Goal: Task Accomplishment & Management: Manage account settings

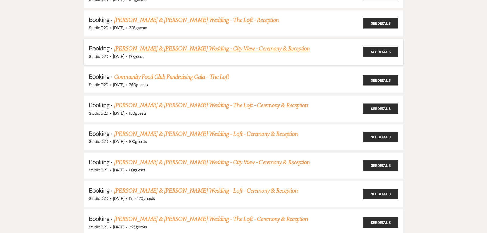
scroll to position [537, 0]
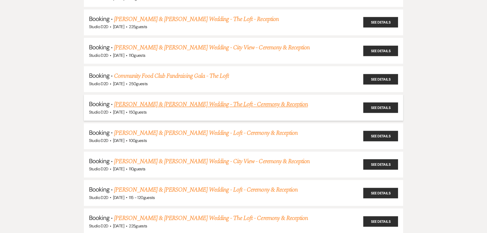
click at [169, 106] on link "Katherine Evenhouse & Timothy Fordham's Wedding - The Loft - Ceremony & Recepti…" at bounding box center [211, 104] width 194 height 9
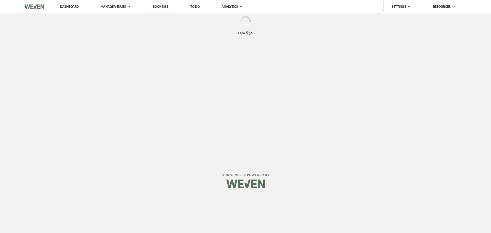
click at [169, 106] on div "Dashboard Manage Venues Expand Studio D2D Bookings To Do Analytics Expand Studi…" at bounding box center [245, 81] width 491 height 163
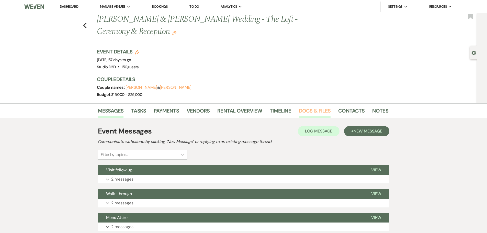
click at [303, 111] on link "Docs & Files" at bounding box center [315, 112] width 32 height 11
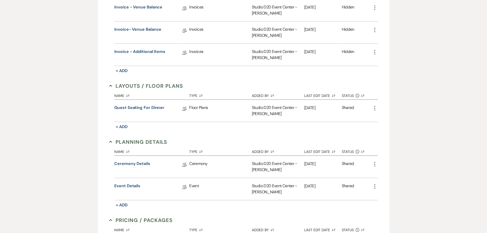
scroll to position [256, 0]
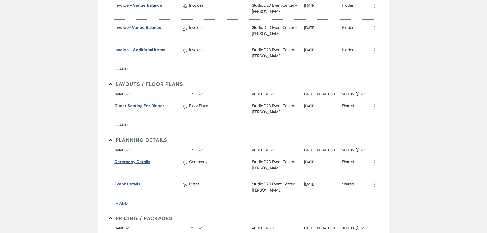
click at [143, 161] on link "Ceremony Details" at bounding box center [132, 163] width 36 height 8
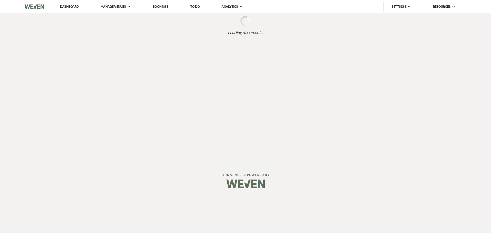
click at [143, 161] on div "Dashboard Manage Venues Expand Studio D2D Bookings To Do Analytics Expand Studi…" at bounding box center [245, 81] width 491 height 163
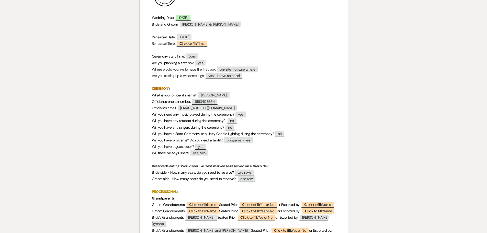
scroll to position [102, 0]
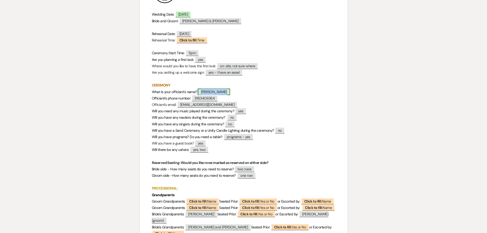
click at [218, 91] on span "[PERSON_NAME]" at bounding box center [214, 91] width 32 height 7
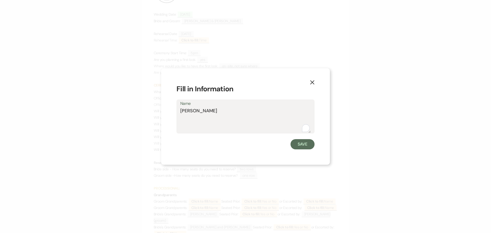
drag, startPoint x: 215, startPoint y: 110, endPoint x: 181, endPoint y: 111, distance: 34.0
click at [181, 111] on textarea "[PERSON_NAME]" at bounding box center [245, 120] width 130 height 26
drag, startPoint x: 301, startPoint y: 144, endPoint x: 286, endPoint y: 112, distance: 35.1
click at [301, 143] on button "Save" at bounding box center [302, 144] width 24 height 10
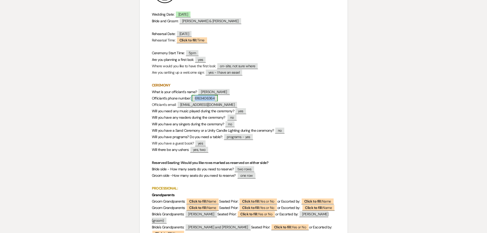
click at [211, 99] on span "6163406364" at bounding box center [205, 98] width 26 height 7
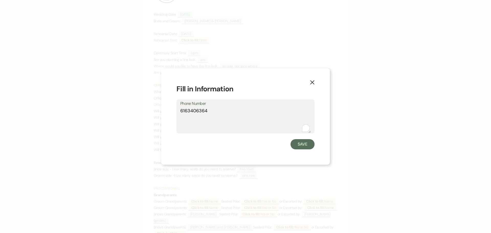
drag, startPoint x: 215, startPoint y: 110, endPoint x: 180, endPoint y: 113, distance: 35.1
click at [180, 113] on div "Phone Number 6163406364" at bounding box center [245, 116] width 138 height 34
drag, startPoint x: 297, startPoint y: 145, endPoint x: 238, endPoint y: 56, distance: 106.4
click at [297, 145] on button "Save" at bounding box center [302, 144] width 24 height 10
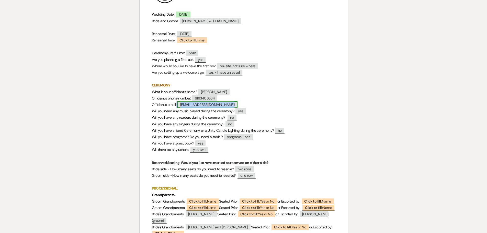
click at [217, 103] on span "[EMAIL_ADDRESS][DOMAIN_NAME]" at bounding box center [207, 104] width 60 height 7
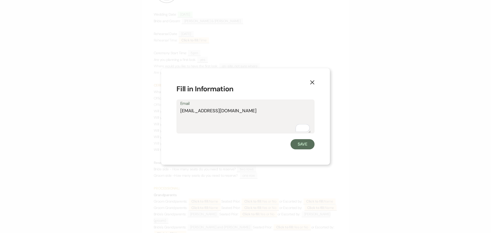
drag, startPoint x: 238, startPoint y: 111, endPoint x: 181, endPoint y: 114, distance: 57.1
click at [181, 114] on textarea "[EMAIL_ADDRESS][DOMAIN_NAME]" at bounding box center [245, 120] width 130 height 26
click at [300, 146] on button "Save" at bounding box center [302, 144] width 24 height 10
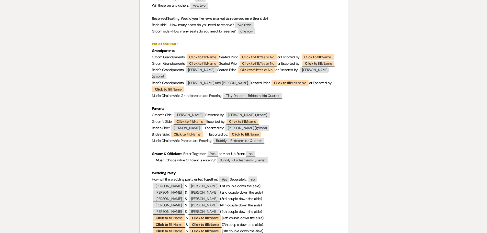
scroll to position [281, 0]
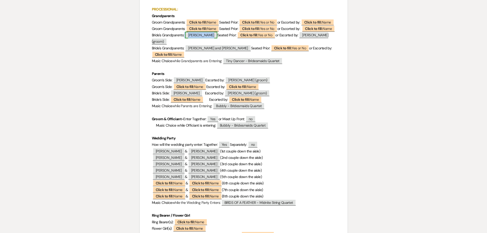
click at [205, 38] on span "[PERSON_NAME]" at bounding box center [201, 35] width 32 height 7
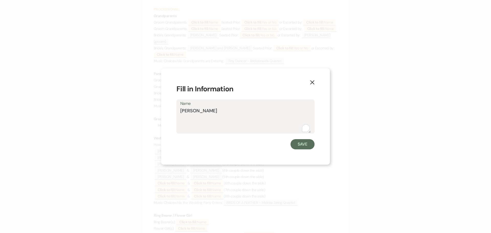
drag, startPoint x: 217, startPoint y: 110, endPoint x: 176, endPoint y: 110, distance: 41.4
click at [176, 110] on div "X Fill in Information Name Shirley Timmer Save" at bounding box center [245, 116] width 169 height 96
click at [303, 145] on button "Save" at bounding box center [302, 144] width 24 height 10
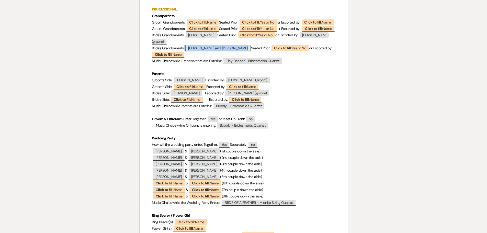
click at [198, 51] on span "[PERSON_NAME] and [PERSON_NAME]" at bounding box center [218, 48] width 66 height 7
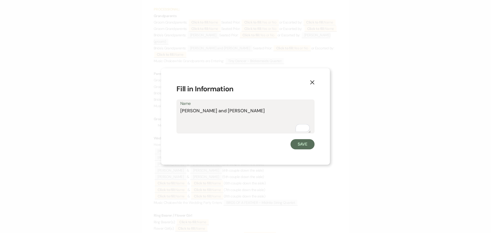
drag, startPoint x: 232, startPoint y: 111, endPoint x: 177, endPoint y: 113, distance: 55.5
click at [177, 113] on div "Name Larry and Ardis Timmer" at bounding box center [245, 116] width 138 height 34
click at [297, 145] on button "Save" at bounding box center [302, 144] width 24 height 10
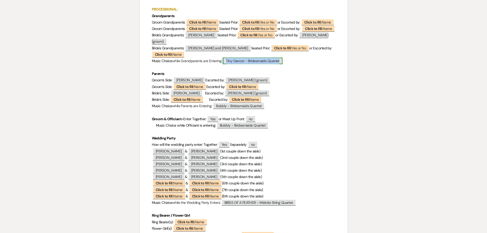
click at [249, 64] on span "Tiny Dancer - Bridesmaids Quartet" at bounding box center [253, 60] width 60 height 7
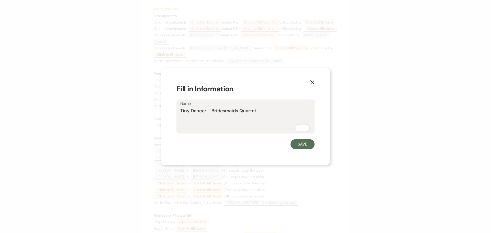
drag, startPoint x: 258, startPoint y: 111, endPoint x: 180, endPoint y: 113, distance: 77.4
click at [180, 113] on textarea "Tiny Dancer - Bridesmaids Quartet" at bounding box center [245, 120] width 130 height 26
click at [300, 147] on button "Save" at bounding box center [302, 144] width 24 height 10
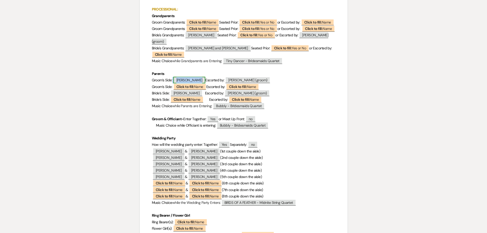
click at [192, 83] on span "[PERSON_NAME]" at bounding box center [189, 80] width 32 height 7
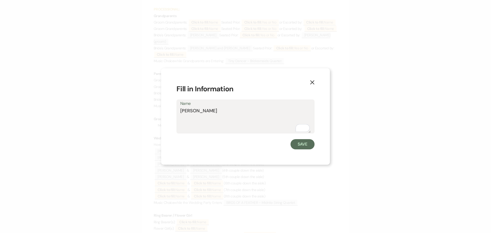
drag, startPoint x: 211, startPoint y: 111, endPoint x: 173, endPoint y: 112, distance: 38.6
click at [173, 112] on div "X Fill in Information Name [PERSON_NAME] Save" at bounding box center [245, 116] width 169 height 96
drag, startPoint x: 306, startPoint y: 143, endPoint x: 253, endPoint y: 39, distance: 116.7
click at [306, 141] on button "Save" at bounding box center [302, 144] width 24 height 10
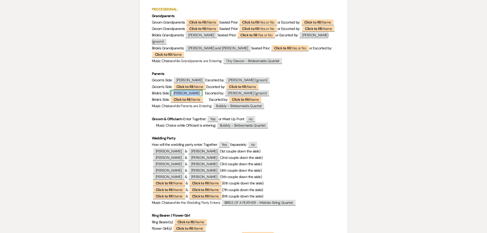
click at [197, 96] on span "[PERSON_NAME]" at bounding box center [186, 93] width 32 height 7
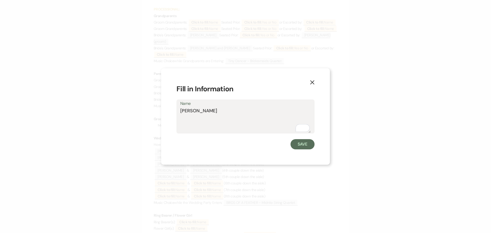
drag, startPoint x: 223, startPoint y: 111, endPoint x: 180, endPoint y: 111, distance: 42.9
click at [180, 111] on div "Name Shelley Evenhouse" at bounding box center [245, 116] width 138 height 34
click at [299, 143] on button "Save" at bounding box center [302, 144] width 24 height 10
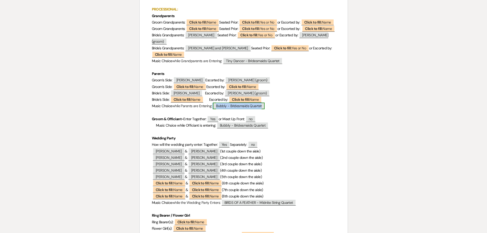
click at [264, 109] on span "Bubbly - Bridesmaids Quartet" at bounding box center [239, 105] width 52 height 7
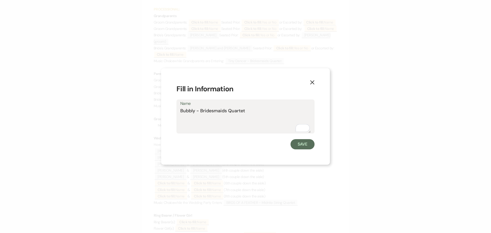
drag, startPoint x: 219, startPoint y: 112, endPoint x: 180, endPoint y: 114, distance: 39.1
click at [180, 114] on div "Name Bubbly - Bridesmaids Quartet" at bounding box center [245, 116] width 138 height 34
click at [297, 145] on button "Save" at bounding box center [302, 144] width 24 height 10
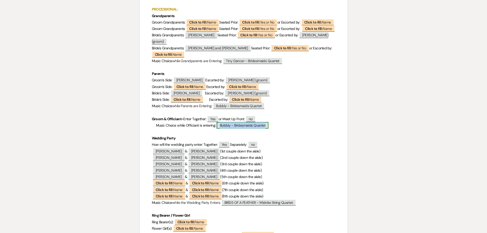
click at [259, 129] on span "Bubbly - Bridesmaids Quartet" at bounding box center [243, 125] width 52 height 7
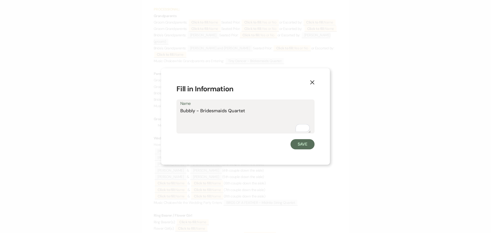
drag, startPoint x: 248, startPoint y: 110, endPoint x: 179, endPoint y: 111, distance: 68.7
click at [179, 111] on div "Name Bubbly - Bridesmaids Quartet" at bounding box center [245, 116] width 138 height 34
drag, startPoint x: 298, startPoint y: 145, endPoint x: 229, endPoint y: 45, distance: 122.0
click at [298, 144] on button "Save" at bounding box center [302, 144] width 24 height 10
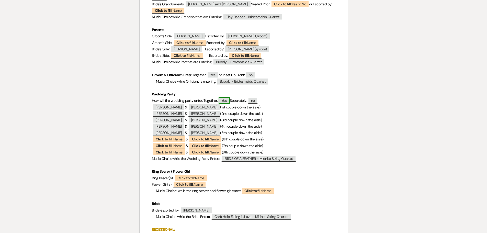
scroll to position [332, 0]
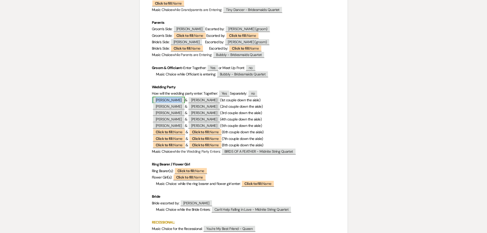
click at [172, 103] on span "[PERSON_NAME]" at bounding box center [169, 100] width 32 height 7
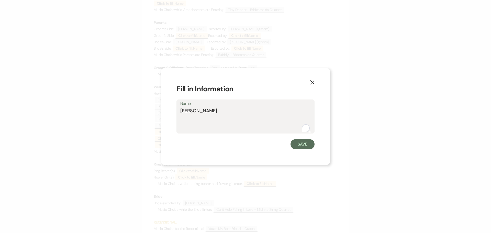
drag, startPoint x: 209, startPoint y: 110, endPoint x: 181, endPoint y: 113, distance: 28.5
click at [181, 113] on textarea "[PERSON_NAME]" at bounding box center [245, 120] width 130 height 26
click at [297, 143] on button "Save" at bounding box center [302, 144] width 24 height 10
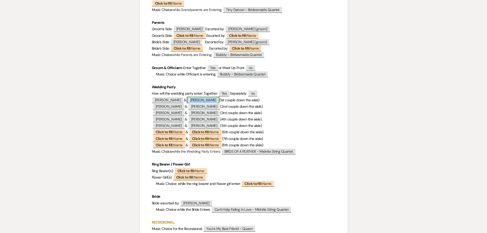
click at [206, 103] on span "[PERSON_NAME]" at bounding box center [203, 100] width 32 height 7
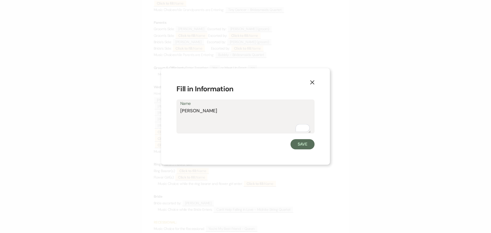
drag, startPoint x: 213, startPoint y: 111, endPoint x: 180, endPoint y: 112, distance: 32.8
click at [180, 112] on div "Name Auguste Archer" at bounding box center [245, 116] width 138 height 34
click at [299, 146] on button "Save" at bounding box center [302, 144] width 24 height 10
drag, startPoint x: 189, startPoint y: 112, endPoint x: 178, endPoint y: 113, distance: 11.0
click at [178, 113] on div "Name Matthew Ruscitti" at bounding box center [245, 116] width 138 height 34
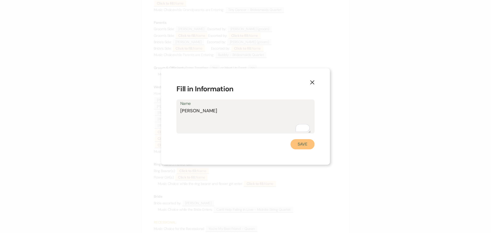
click at [294, 141] on button "Save" at bounding box center [302, 144] width 24 height 10
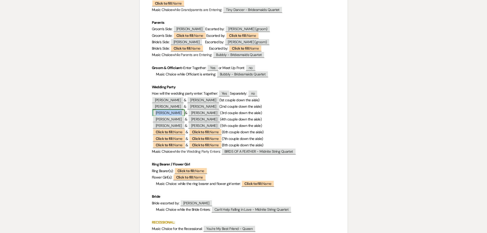
click at [177, 116] on span "Robert Abdou" at bounding box center [169, 112] width 32 height 7
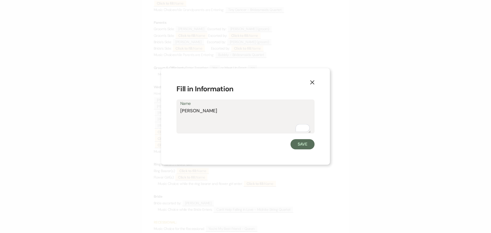
drag, startPoint x: 213, startPoint y: 112, endPoint x: 177, endPoint y: 111, distance: 35.3
click at [177, 111] on div "Name Robert Abdou" at bounding box center [245, 116] width 138 height 34
click at [297, 144] on button "Save" at bounding box center [302, 144] width 24 height 10
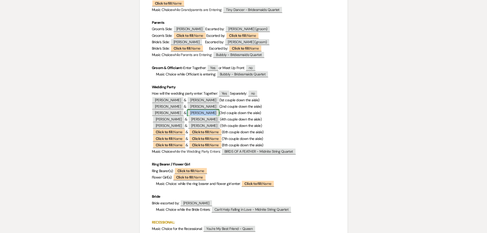
click at [199, 116] on span "Scott Corsmeyer" at bounding box center [203, 112] width 32 height 7
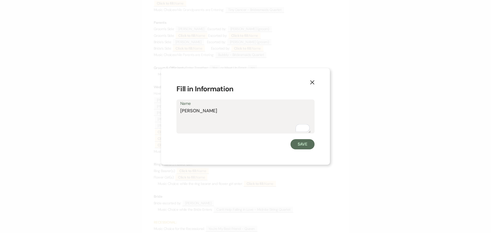
drag, startPoint x: 222, startPoint y: 111, endPoint x: 180, endPoint y: 112, distance: 42.7
click at [180, 112] on div "Name Scott Corsmeyer" at bounding box center [245, 116] width 138 height 34
click at [303, 146] on button "Save" at bounding box center [302, 144] width 24 height 10
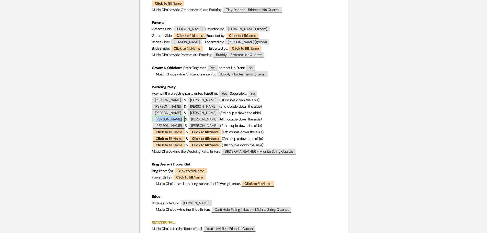
click at [177, 122] on span "Tessa Grindle-DeGraff" at bounding box center [169, 119] width 32 height 7
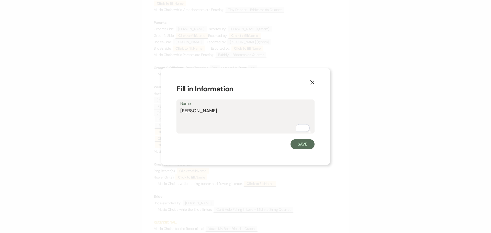
drag, startPoint x: 218, startPoint y: 112, endPoint x: 180, endPoint y: 113, distance: 37.3
click at [180, 113] on textarea "Tessa Grindle-DeGraff" at bounding box center [245, 120] width 130 height 26
click at [298, 142] on button "Save" at bounding box center [302, 144] width 24 height 10
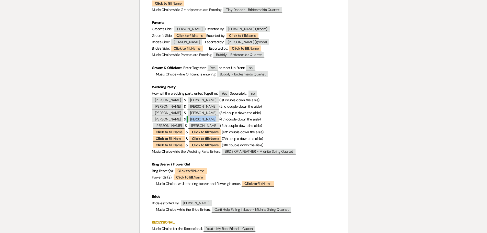
click at [214, 122] on span "Scot Boone" at bounding box center [203, 119] width 32 height 7
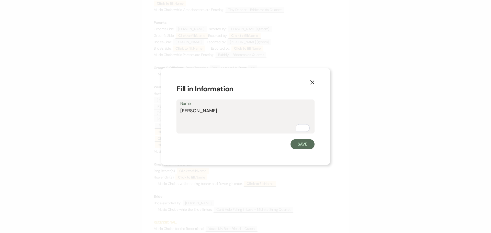
drag, startPoint x: 208, startPoint y: 112, endPoint x: 181, endPoint y: 111, distance: 27.1
click at [181, 111] on textarea "Scot Boone" at bounding box center [245, 120] width 130 height 26
click at [300, 144] on button "Save" at bounding box center [302, 144] width 24 height 10
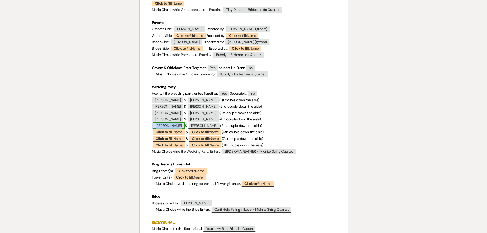
click at [175, 129] on span "Abigail Leberman" at bounding box center [169, 125] width 32 height 7
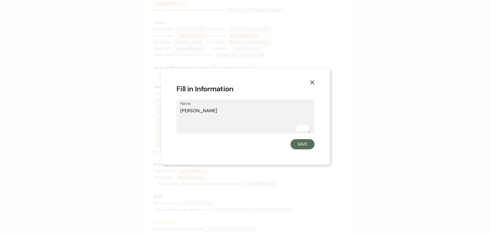
drag, startPoint x: 211, startPoint y: 111, endPoint x: 180, endPoint y: 111, distance: 31.2
click at [180, 111] on div "Name Abigail Leberman" at bounding box center [245, 116] width 138 height 34
click at [298, 143] on button "Save" at bounding box center [302, 144] width 24 height 10
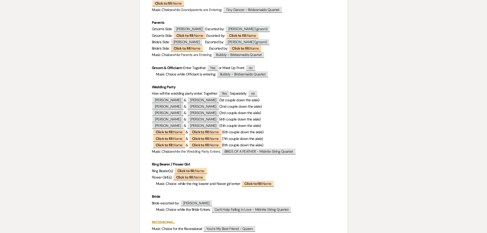
scroll to position [332, 0]
click at [212, 129] on span "[PERSON_NAME]" at bounding box center [203, 125] width 32 height 7
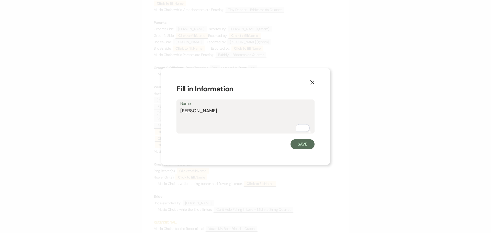
drag, startPoint x: 208, startPoint y: 111, endPoint x: 180, endPoint y: 111, distance: 28.9
click at [180, 111] on div "Name Matthew Dye" at bounding box center [245, 116] width 138 height 34
click at [295, 145] on button "Save" at bounding box center [302, 144] width 24 height 10
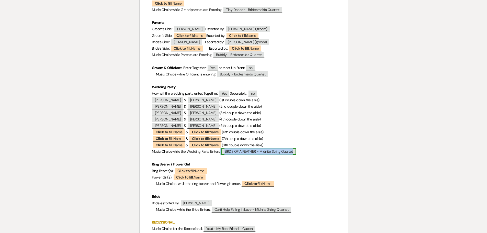
click at [246, 155] on span "BIRDS OF A FEATHER - Midnite String Quartet" at bounding box center [258, 151] width 75 height 7
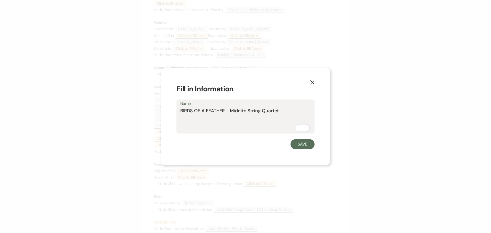
drag, startPoint x: 272, startPoint y: 111, endPoint x: 178, endPoint y: 114, distance: 93.8
click at [178, 114] on div "Name BIRDS OF A FEATHER - Midnite String Quartet" at bounding box center [245, 116] width 138 height 34
click at [297, 145] on button "Save" at bounding box center [302, 144] width 24 height 10
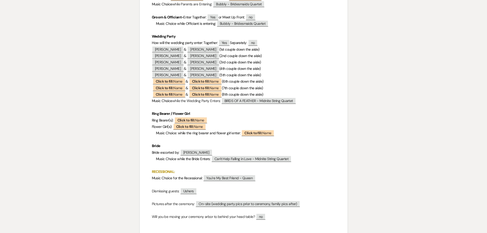
scroll to position [383, 0]
click at [203, 155] on span "Mark Evenhouse" at bounding box center [196, 151] width 32 height 7
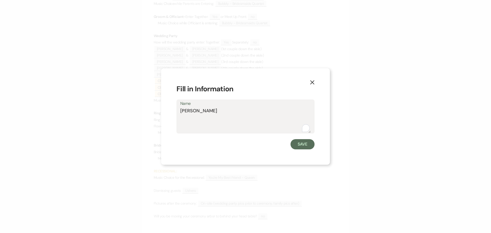
drag, startPoint x: 222, startPoint y: 111, endPoint x: 180, endPoint y: 110, distance: 42.2
click at [180, 110] on textarea "Mark Evenhouse" at bounding box center [245, 120] width 130 height 26
click at [297, 145] on button "Save" at bounding box center [302, 144] width 24 height 10
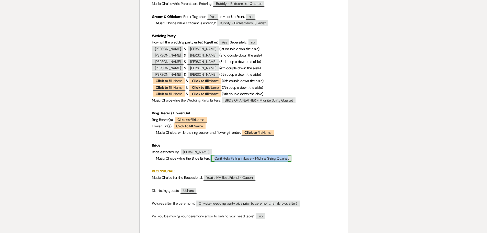
click at [237, 161] on span "Can't Help Falling in Love - Midnite String Quartet" at bounding box center [251, 158] width 80 height 7
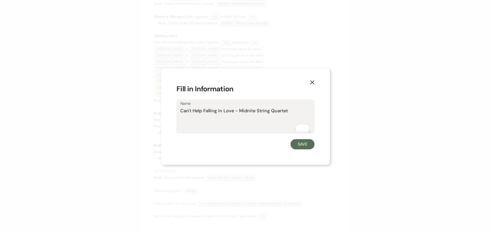
drag, startPoint x: 289, startPoint y: 111, endPoint x: 178, endPoint y: 114, distance: 111.2
click at [178, 114] on div "Name Can't Help Falling in Love - Midnite String Quartet" at bounding box center [245, 116] width 138 height 34
click at [301, 146] on button "Save" at bounding box center [302, 144] width 24 height 10
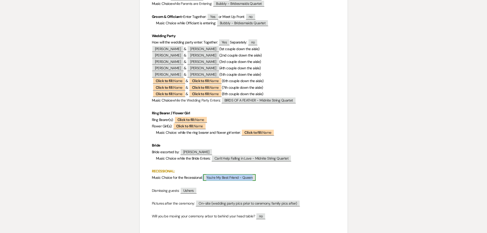
click at [220, 181] on span "You're My Best Friend - Queen" at bounding box center [229, 177] width 52 height 7
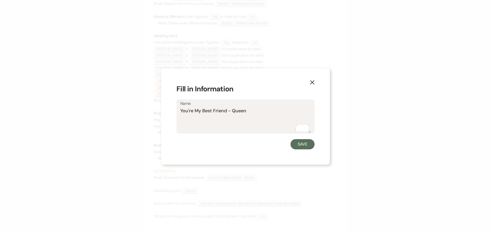
drag, startPoint x: 249, startPoint y: 111, endPoint x: 181, endPoint y: 110, distance: 68.7
click at [181, 110] on textarea "You're My Best Friend - Queen" at bounding box center [245, 120] width 130 height 26
click at [300, 147] on button "Save" at bounding box center [302, 144] width 24 height 10
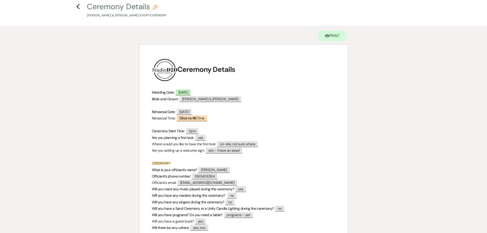
scroll to position [0, 0]
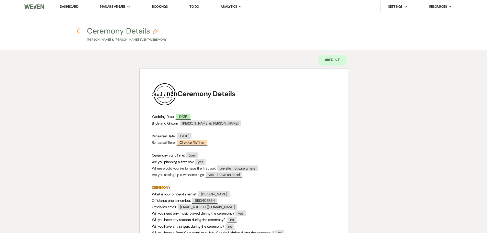
click at [78, 31] on icon "Previous" at bounding box center [78, 31] width 4 height 6
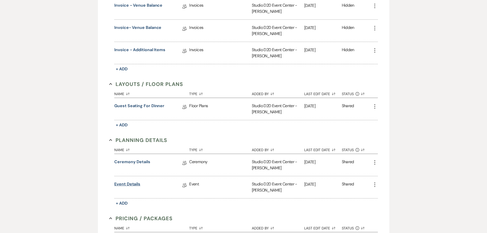
click at [132, 185] on link "Event Details" at bounding box center [127, 185] width 26 height 8
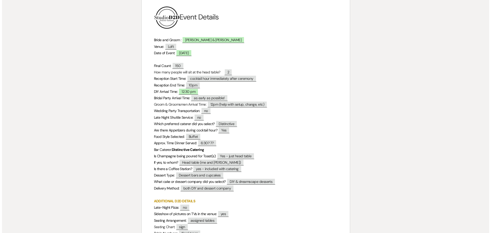
scroll to position [102, 0]
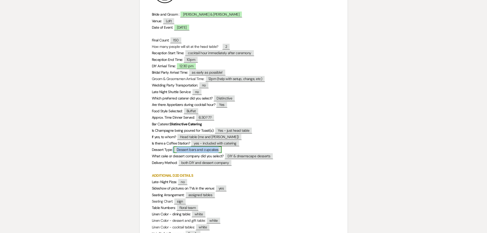
click at [187, 150] on span "Dessert bars and cupcakes" at bounding box center [197, 149] width 48 height 7
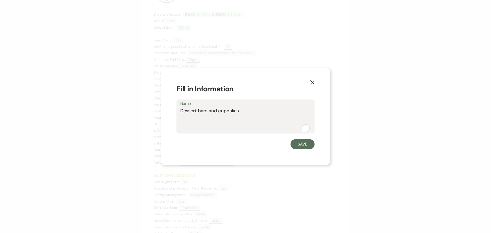
drag, startPoint x: 240, startPoint y: 112, endPoint x: 181, endPoint y: 112, distance: 59.0
click at [180, 112] on textarea "Dessert bars and cupcakes" at bounding box center [245, 120] width 130 height 26
click at [296, 143] on button "Save" at bounding box center [302, 144] width 24 height 10
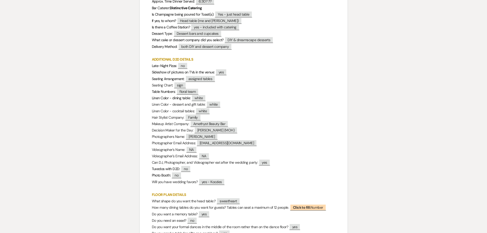
scroll to position [222, 0]
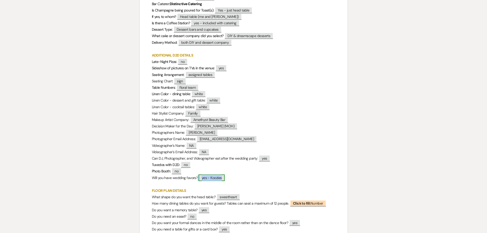
click at [217, 180] on span "yes - Koozies" at bounding box center [212, 177] width 26 height 7
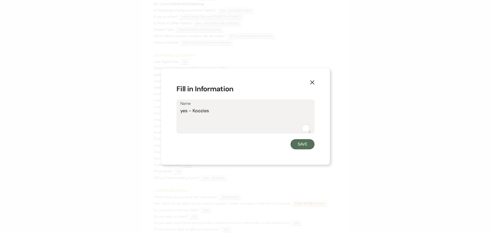
drag, startPoint x: 212, startPoint y: 113, endPoint x: 193, endPoint y: 112, distance: 19.2
click at [193, 112] on textarea "yes - Koozies" at bounding box center [245, 120] width 130 height 26
click at [297, 145] on button "Save" at bounding box center [302, 144] width 24 height 10
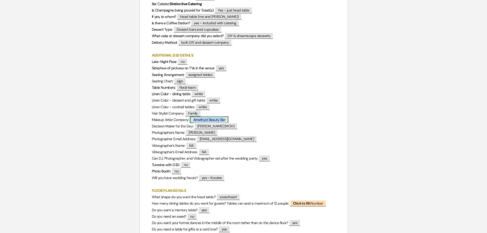
click at [210, 121] on span "Amethyst Beauty Bar" at bounding box center [209, 119] width 38 height 7
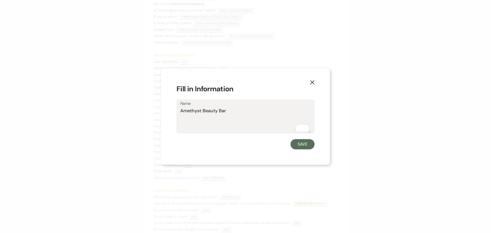
drag, startPoint x: 228, startPoint y: 111, endPoint x: 180, endPoint y: 114, distance: 47.8
click at [180, 114] on textarea "Amethyst Beauty Bar" at bounding box center [245, 120] width 130 height 26
click at [298, 145] on button "Save" at bounding box center [302, 144] width 24 height 10
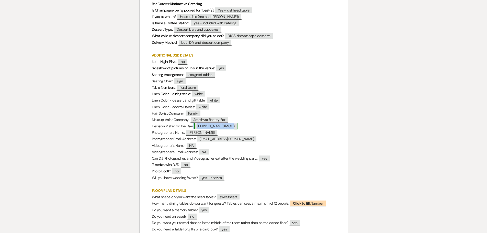
click at [225, 126] on span "Abigail Leberman (MOH)" at bounding box center [215, 126] width 43 height 7
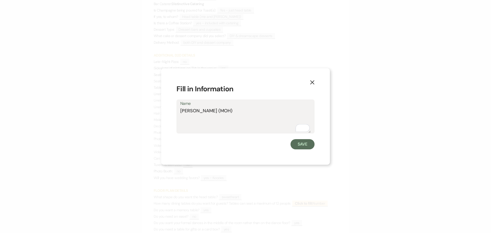
drag, startPoint x: 235, startPoint y: 112, endPoint x: 180, endPoint y: 113, distance: 55.2
click at [180, 113] on div "Name Abigail Leberman (MOH)" at bounding box center [245, 116] width 138 height 34
click at [306, 144] on button "Save" at bounding box center [302, 144] width 24 height 10
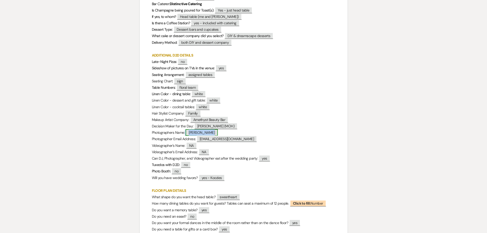
click at [205, 133] on span "Sheree Danel" at bounding box center [201, 132] width 32 height 7
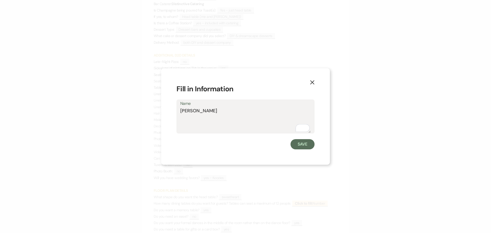
drag, startPoint x: 212, startPoint y: 111, endPoint x: 178, endPoint y: 110, distance: 34.5
click at [178, 110] on div "Name Sheree Danel" at bounding box center [245, 116] width 138 height 34
click at [299, 145] on button "Save" at bounding box center [302, 144] width 24 height 10
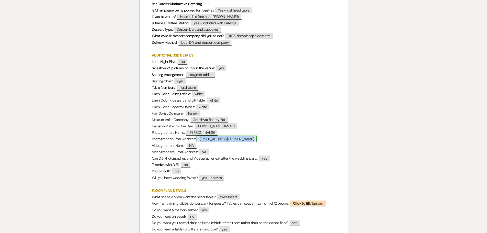
click at [231, 138] on span "shereedanelphotography@gmail.com" at bounding box center [226, 138] width 60 height 7
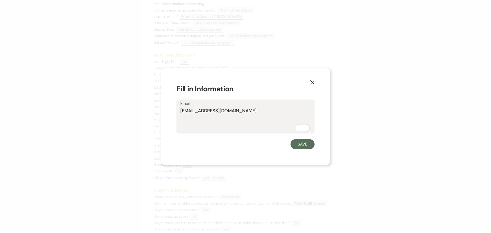
drag, startPoint x: 253, startPoint y: 111, endPoint x: 180, endPoint y: 113, distance: 73.1
click at [180, 113] on textarea "shereedanelphotography@gmail.com" at bounding box center [245, 120] width 130 height 26
drag, startPoint x: 299, startPoint y: 147, endPoint x: 254, endPoint y: 88, distance: 74.3
click at [298, 145] on button "Save" at bounding box center [302, 144] width 24 height 10
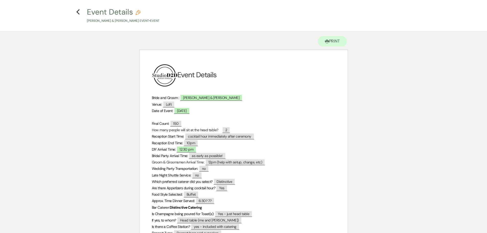
scroll to position [0, 0]
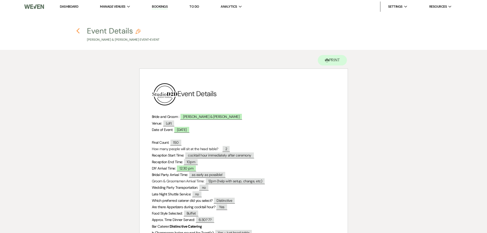
click at [78, 32] on icon "Previous" at bounding box center [78, 31] width 4 height 6
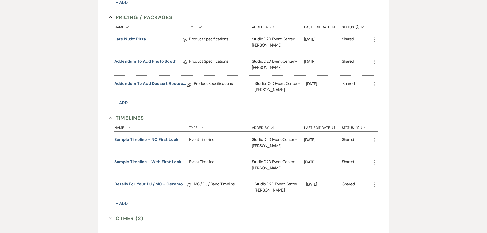
scroll to position [460, 0]
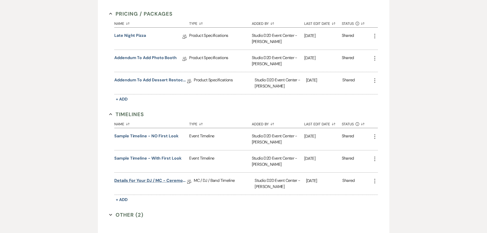
click at [161, 179] on link "Details for your DJ / MC - Ceremony & Reception" at bounding box center [150, 181] width 73 height 8
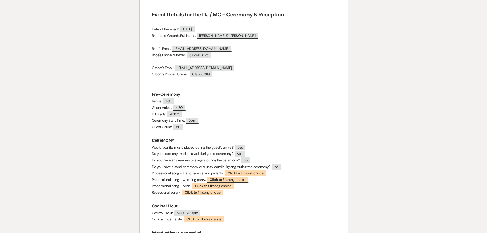
scroll to position [77, 0]
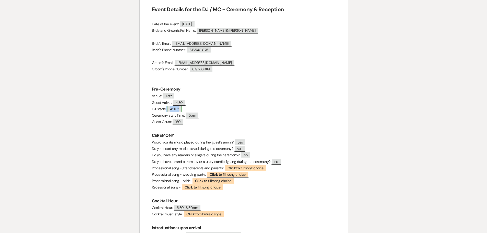
click at [180, 110] on span "4:30?" at bounding box center [174, 109] width 15 height 7
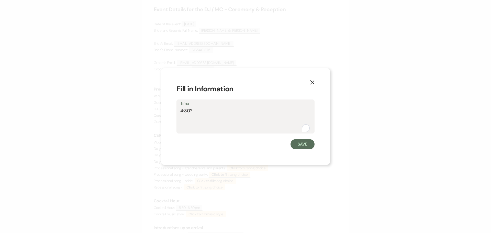
click at [194, 112] on textarea "4:30?" at bounding box center [245, 120] width 130 height 26
type textarea "4:30"
click at [303, 142] on button "Save" at bounding box center [302, 144] width 24 height 10
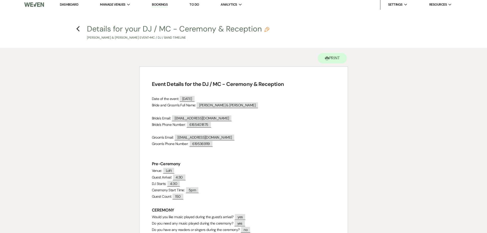
scroll to position [0, 0]
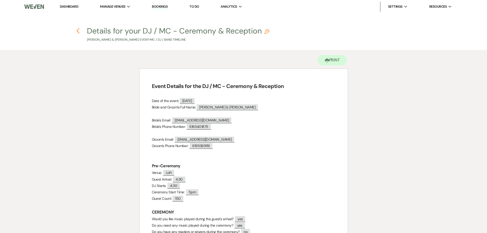
click at [78, 30] on icon "Previous" at bounding box center [78, 31] width 4 height 6
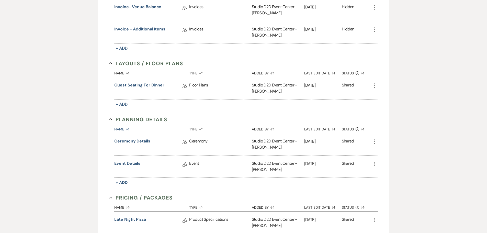
scroll to position [256, 0]
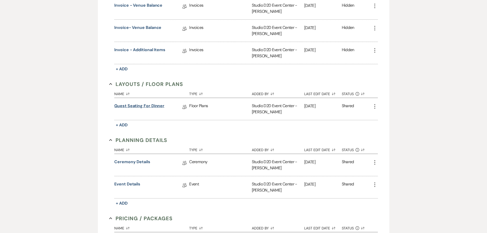
click at [150, 105] on link "Guest Seating for Dinner" at bounding box center [139, 107] width 50 height 8
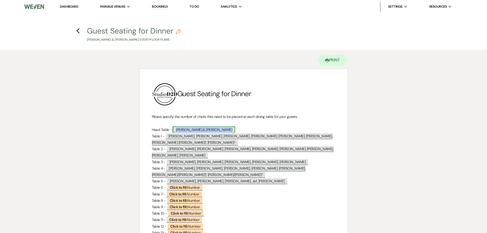
click at [174, 131] on span "Kate Evenhouse & Tim Fordham" at bounding box center [204, 129] width 62 height 7
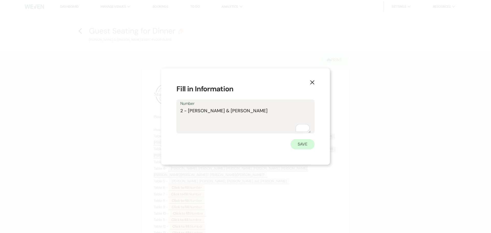
type textarea "2 - Kate Evenhouse & Tim Fordham"
click at [306, 143] on button "Save" at bounding box center [302, 144] width 24 height 10
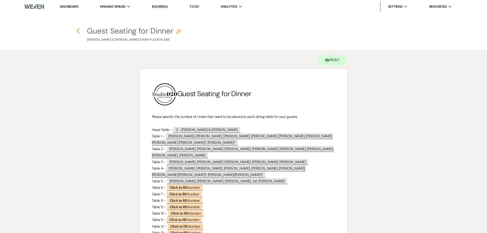
click at [78, 31] on icon "Previous" at bounding box center [78, 31] width 4 height 6
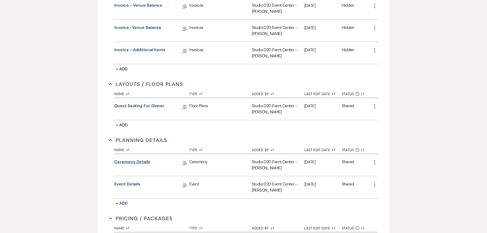
click at [136, 163] on link "Ceremony Details" at bounding box center [132, 163] width 36 height 8
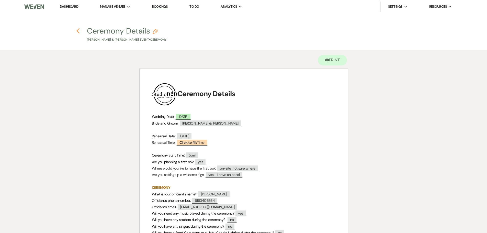
click at [77, 30] on use "button" at bounding box center [77, 31] width 3 height 6
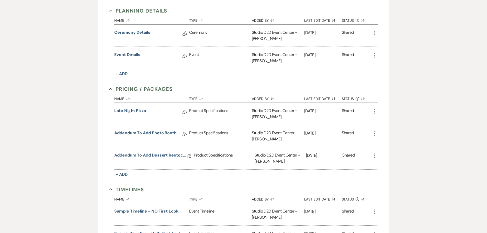
scroll to position [409, 0]
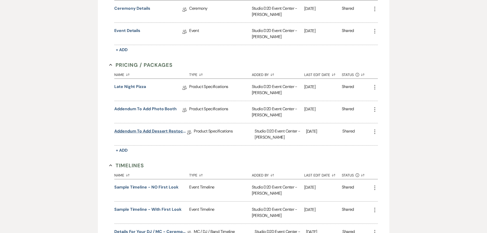
click at [151, 131] on link "Addendum to Add Dessert Restocking" at bounding box center [150, 132] width 73 height 8
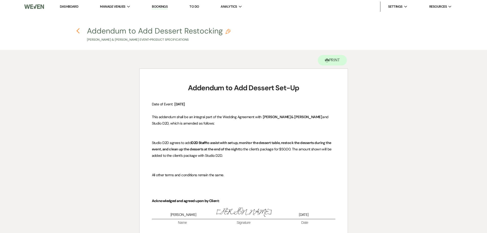
click at [78, 30] on icon "Previous" at bounding box center [78, 31] width 4 height 6
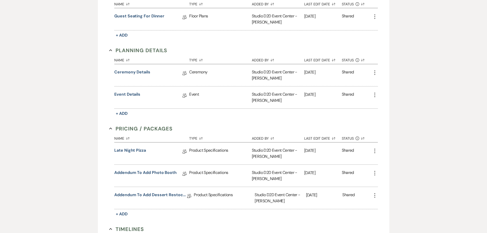
scroll to position [332, 0]
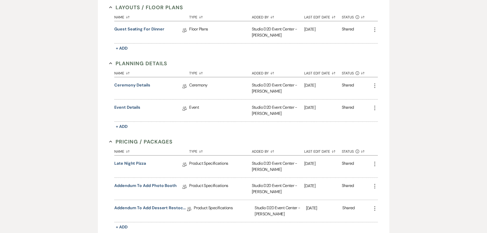
click at [374, 86] on icon "More" at bounding box center [374, 86] width 6 height 6
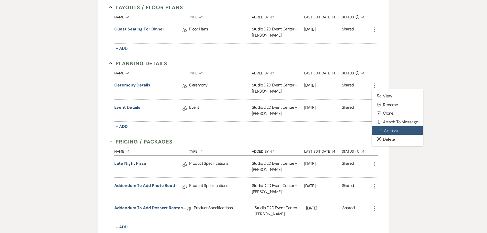
click at [389, 128] on button "Archive Archive" at bounding box center [397, 130] width 52 height 9
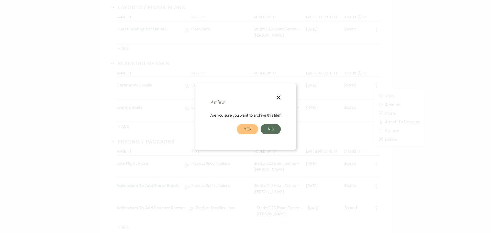
click at [242, 127] on button "Yes" at bounding box center [247, 129] width 21 height 10
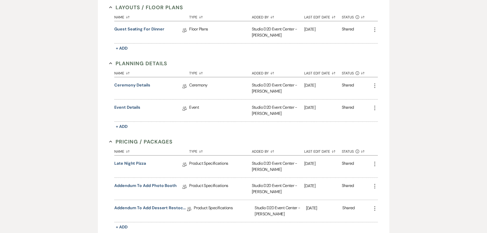
click at [411, 81] on div "Messages Tasks Payments Vendors Rental Overview Timeline Docs & Files Contacts …" at bounding box center [243, 82] width 487 height 623
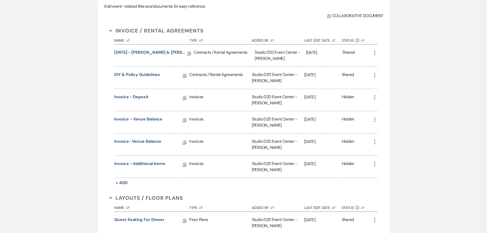
scroll to position [128, 0]
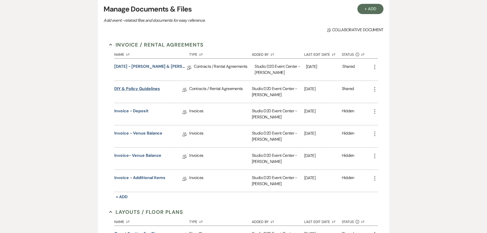
click at [154, 90] on link "DIY & Policy Guidelines" at bounding box center [137, 90] width 46 height 8
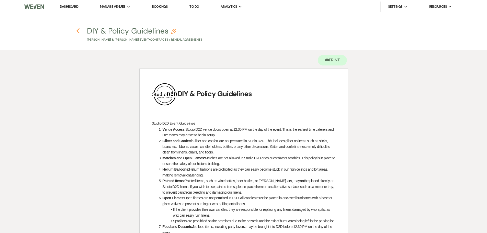
click at [78, 31] on icon "Previous" at bounding box center [78, 31] width 4 height 6
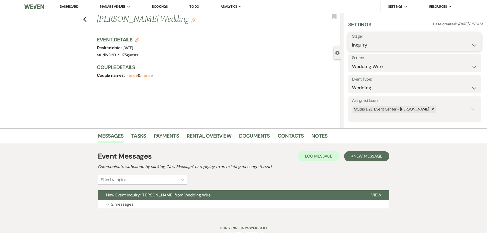
click at [370, 47] on select "Inquiry Follow Up Tour Requested Tour Confirmed Toured Proposal Sent Booked Lost" at bounding box center [414, 45] width 125 height 10
select select "9"
click at [352, 40] on select "Inquiry Follow Up Tour Requested Tour Confirmed Toured Proposal Sent Booked Lost" at bounding box center [414, 45] width 125 height 10
click at [469, 43] on button "Save" at bounding box center [466, 41] width 29 height 10
click at [87, 20] on icon "Previous" at bounding box center [85, 19] width 4 height 6
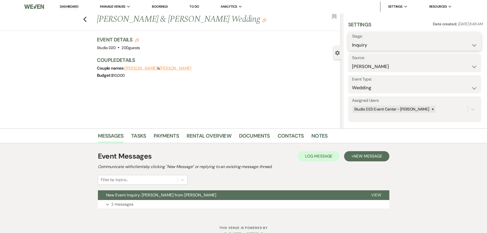
drag, startPoint x: 0, startPoint y: 0, endPoint x: 373, endPoint y: 47, distance: 375.4
click at [373, 47] on select "Inquiry Follow Up Tour Requested Tour Confirmed Toured Proposal Sent Booked Lost" at bounding box center [414, 45] width 125 height 10
select select "9"
click at [352, 40] on select "Inquiry Follow Up Tour Requested Tour Confirmed Toured Proposal Sent Booked Lost" at bounding box center [414, 45] width 125 height 10
click at [469, 41] on button "Save" at bounding box center [466, 41] width 29 height 10
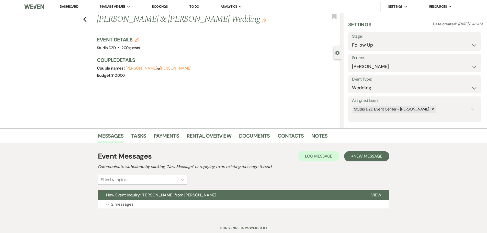
click at [158, 7] on link "Bookings" at bounding box center [160, 6] width 16 height 4
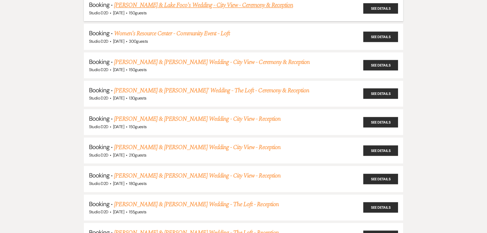
scroll to position [332, 0]
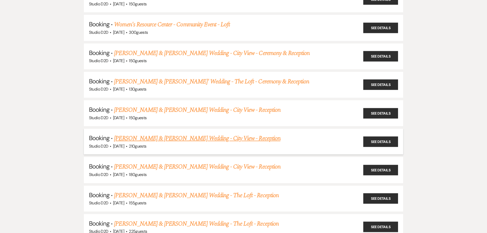
click at [179, 137] on link "Grace Novakoski & Danny Schanz's Wedding - City View - Reception" at bounding box center [197, 138] width 166 height 9
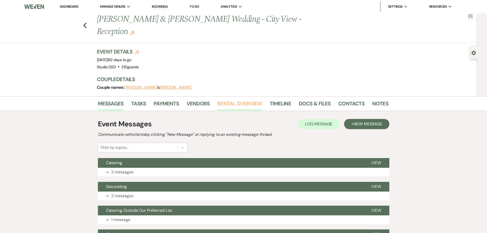
click at [253, 99] on link "Rental Overview" at bounding box center [239, 104] width 45 height 11
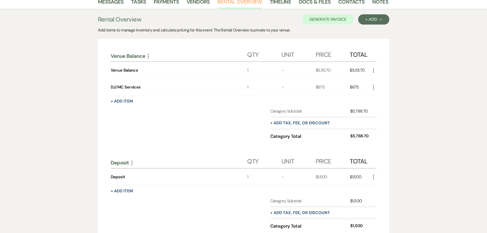
scroll to position [102, 0]
click at [127, 99] on button "+ Add Item" at bounding box center [122, 101] width 22 height 4
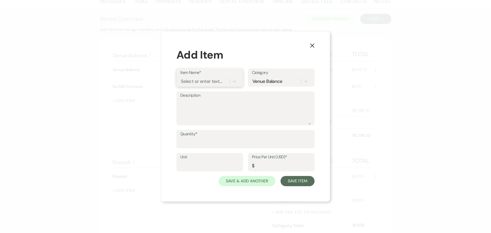
click at [200, 83] on div "Select or enter text..." at bounding box center [201, 81] width 41 height 7
type input "Non-Preferred Vendor"
click at [220, 95] on div "+ Add "Non-Preferred Vendor"" at bounding box center [209, 94] width 59 height 10
click at [208, 138] on input "Quantity*" at bounding box center [245, 143] width 130 height 10
type input "1"
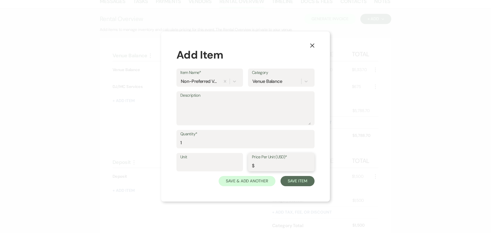
click at [273, 166] on input "Price Per Unit (USD)*" at bounding box center [281, 166] width 59 height 10
type input "500"
click at [294, 181] on button "Save Item" at bounding box center [297, 181] width 34 height 10
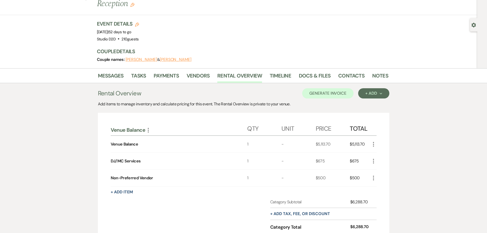
scroll to position [26, 0]
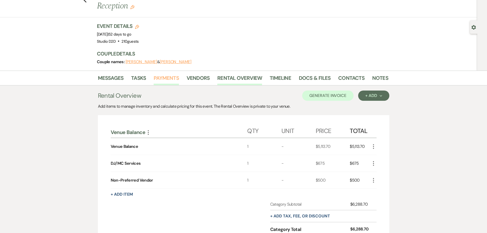
click at [170, 74] on link "Payments" at bounding box center [166, 79] width 25 height 11
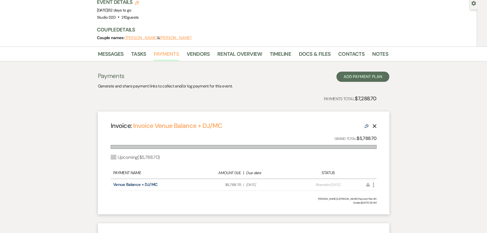
scroll to position [51, 0]
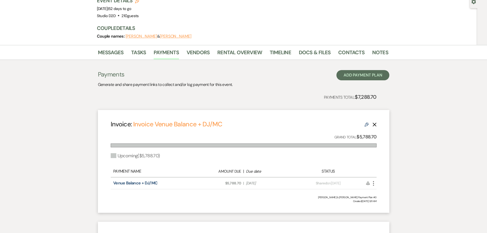
click at [375, 123] on use "button" at bounding box center [374, 125] width 4 height 4
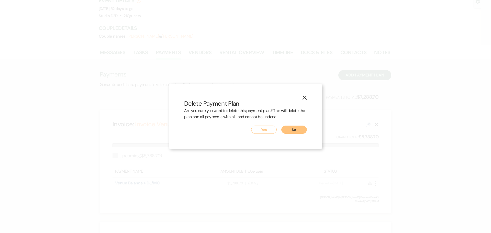
click at [268, 130] on button "Yes" at bounding box center [264, 129] width 26 height 8
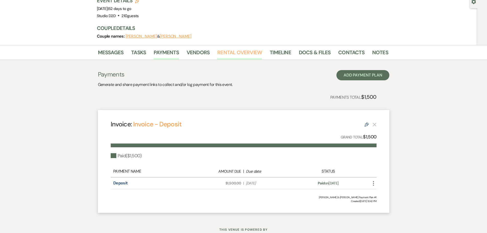
click at [241, 48] on link "Rental Overview" at bounding box center [239, 53] width 45 height 11
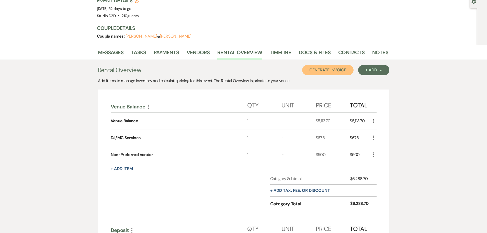
click at [337, 65] on button "Generate Invoice" at bounding box center [327, 70] width 51 height 10
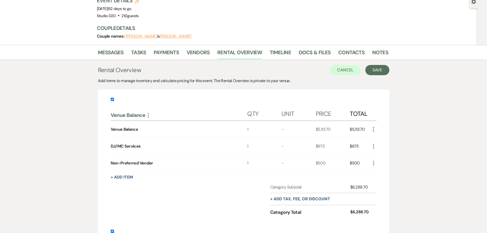
click at [113, 229] on input "checkbox" at bounding box center [112, 230] width 3 height 3
checkbox input "false"
click at [374, 65] on button "Save" at bounding box center [377, 70] width 24 height 10
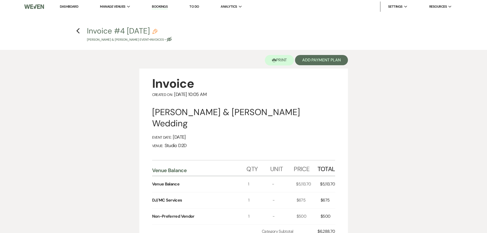
click at [157, 31] on icon "Pencil" at bounding box center [154, 31] width 5 height 5
select select "22"
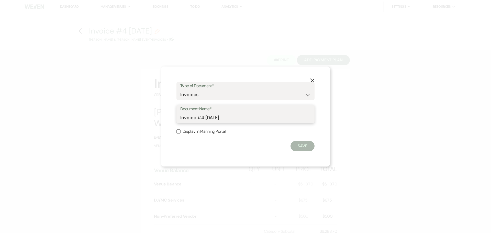
drag, startPoint x: 233, startPoint y: 117, endPoint x: 197, endPoint y: 121, distance: 36.3
click at [197, 121] on input "Invoice #4 8-18-2025" at bounding box center [245, 118] width 130 height 10
type input "Invoice Venue, DJ, Catering"
click at [300, 145] on button "Save" at bounding box center [302, 146] width 24 height 10
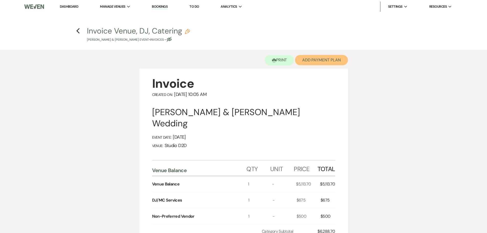
click at [308, 62] on button "Add Payment Plan" at bounding box center [321, 60] width 53 height 10
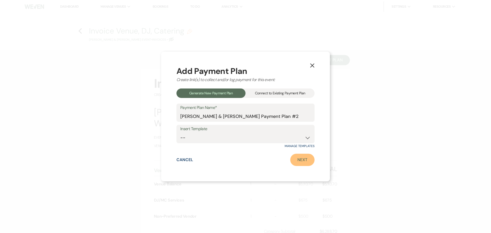
click at [300, 161] on link "Next" at bounding box center [302, 160] width 24 height 12
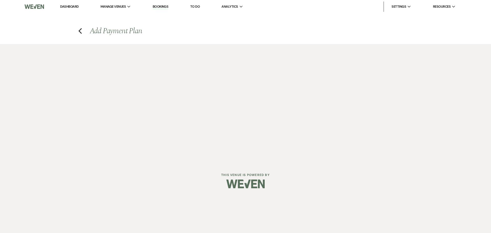
select select "27537"
select select "2"
select select "percentage"
select select "true"
select select "client"
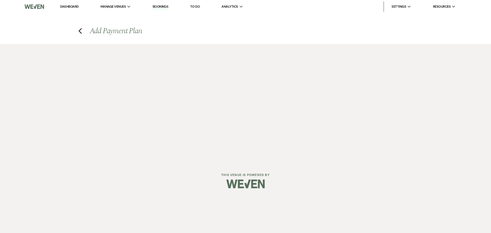
select select "weeks"
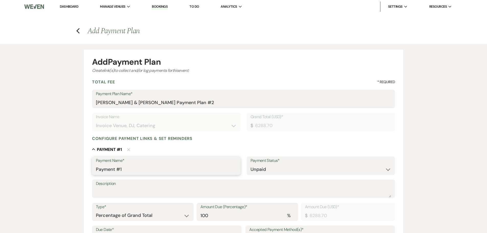
drag, startPoint x: 132, startPoint y: 168, endPoint x: 95, endPoint y: 170, distance: 37.1
click at [95, 170] on div "Payment Name* Payment #1" at bounding box center [166, 165] width 148 height 18
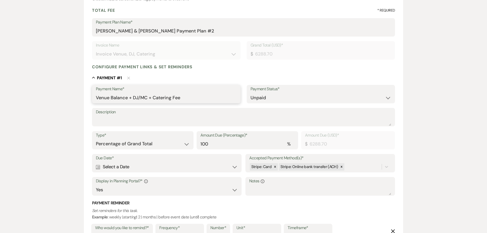
scroll to position [77, 0]
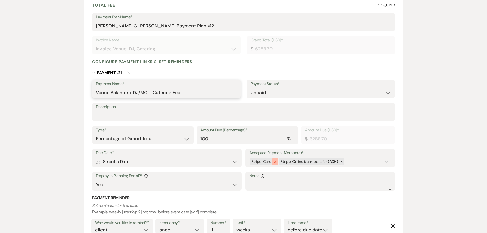
click at [273, 162] on icon at bounding box center [275, 162] width 4 height 4
type input "Venue Balance + DJ/MC + Catering Fee"
click at [178, 164] on div "Calendar Select a Date Expand" at bounding box center [167, 162] width 142 height 10
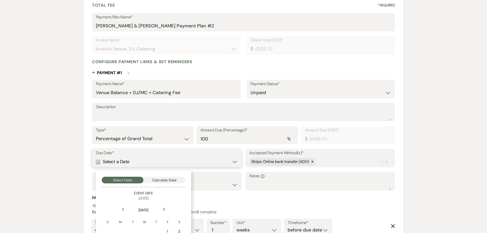
click at [171, 180] on button "Calculate Date" at bounding box center [164, 180] width 42 height 7
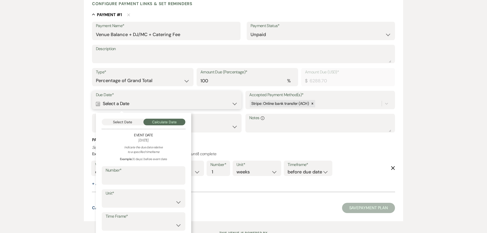
scroll to position [156, 0]
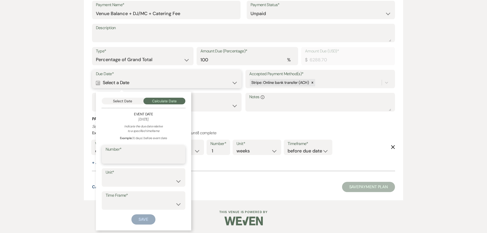
drag, startPoint x: 163, startPoint y: 159, endPoint x: 167, endPoint y: 160, distance: 4.0
click at [163, 159] on input "Number*" at bounding box center [144, 158] width 76 height 10
type input "30"
click at [161, 181] on select "days weeks months" at bounding box center [144, 181] width 76 height 10
select select "day"
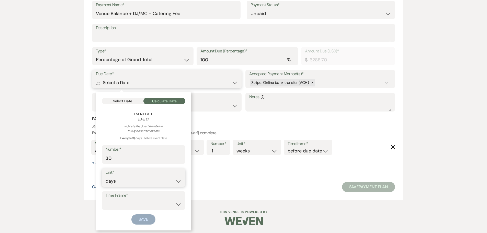
click at [106, 176] on select "days weeks months" at bounding box center [144, 181] width 76 height 10
click at [153, 201] on select "before event date after event date after event is booked after today's date" at bounding box center [144, 204] width 76 height 10
select select "beforeEventDate"
click at [106, 199] on select "before event date after event date after event is booked after today's date" at bounding box center [144, 204] width 76 height 10
click at [145, 218] on button "Save" at bounding box center [143, 219] width 24 height 10
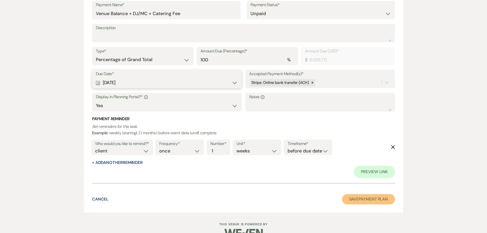
click at [364, 199] on button "Save Payment Plan" at bounding box center [368, 199] width 53 height 10
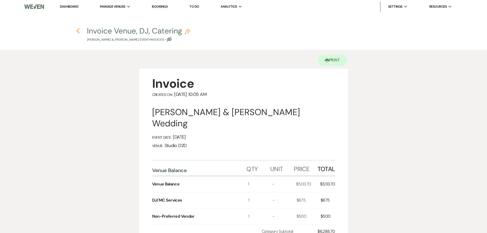
click at [78, 32] on icon "Previous" at bounding box center [78, 31] width 4 height 6
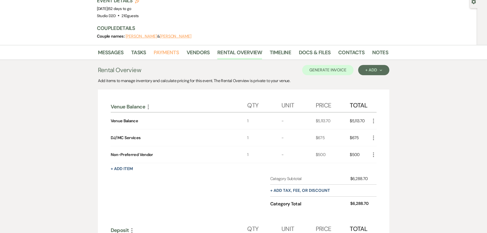
click at [157, 48] on link "Payments" at bounding box center [166, 53] width 25 height 11
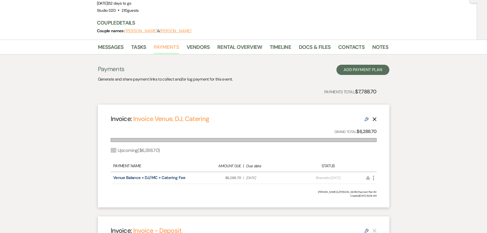
scroll to position [77, 0]
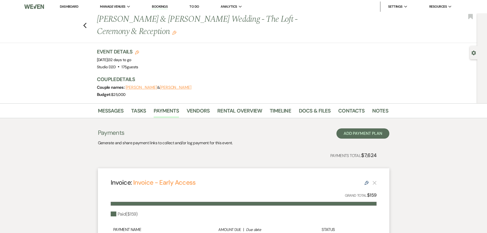
click at [75, 6] on link "Dashboard" at bounding box center [69, 6] width 18 height 4
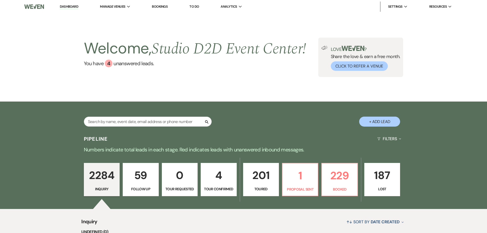
click at [377, 121] on button "+ Add Lead" at bounding box center [379, 122] width 41 height 10
click at [379, 122] on button "+ Add Lead" at bounding box center [379, 122] width 41 height 10
select select "675"
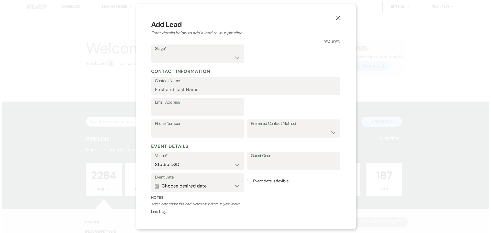
scroll to position [77, 0]
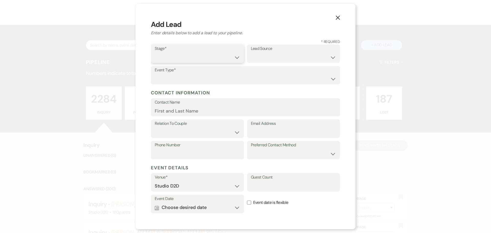
click at [212, 60] on select "Inquiry Follow Up Tour Requested Tour Confirmed Toured Proposal Sent Booked Lost" at bounding box center [197, 57] width 85 height 10
select select "4"
click at [155, 52] on select "Inquiry Follow Up Tour Requested Tour Confirmed Toured Proposal Sent Booked Lost" at bounding box center [197, 57] width 85 height 10
click at [224, 79] on select "Wedding Anniversary Party Baby Shower Bachelorette / Bachelor Party Birthday Pa…" at bounding box center [245, 79] width 181 height 10
select select "1"
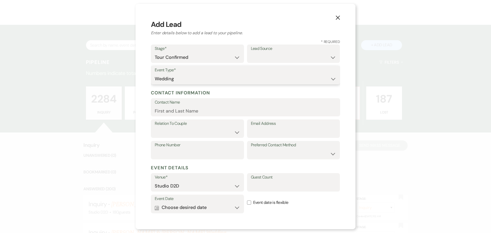
click at [155, 74] on select "Wedding Anniversary Party Baby Shower Bachelorette / Bachelor Party Birthday Pa…" at bounding box center [245, 79] width 181 height 10
click at [216, 110] on input "Contact Name" at bounding box center [245, 111] width 181 height 10
paste input "[PERSON_NAME]"
type input "[PERSON_NAME]"
click at [222, 129] on select "Couple Planner Parent of Couple Family Member Friend Other" at bounding box center [197, 132] width 85 height 10
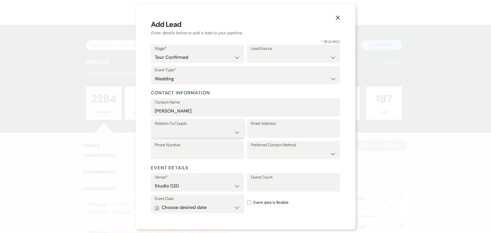
select select "1"
click at [155, 127] on select "Couple Planner Parent of Couple Family Member Friend Other" at bounding box center [197, 132] width 85 height 10
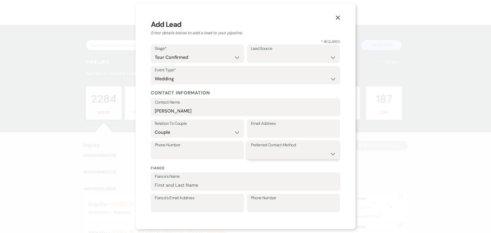
click at [259, 150] on select "Email Phone Text" at bounding box center [293, 154] width 85 height 10
select select "email"
click at [251, 149] on select "Email Phone Text" at bounding box center [293, 154] width 85 height 10
click at [260, 131] on input "Email Address" at bounding box center [293, 132] width 85 height 10
paste input "[PERSON_NAME][EMAIL_ADDRESS][PERSON_NAME][DOMAIN_NAME]"
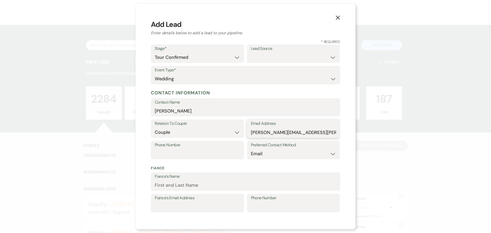
type input "[PERSON_NAME][EMAIL_ADDRESS][PERSON_NAME][DOMAIN_NAME]"
click at [253, 57] on select "Weven Venue Website Instagram Facebook Pinterest Google The Knot Wedding Wire H…" at bounding box center [293, 57] width 85 height 10
select select "6"
click at [251, 52] on select "Weven Venue Website Instagram Facebook Pinterest Google The Knot Wedding Wire H…" at bounding box center [293, 57] width 85 height 10
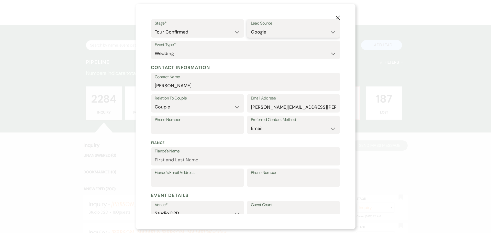
scroll to position [109, 0]
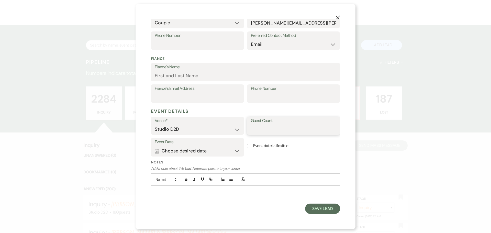
click at [264, 127] on input "Guest Count" at bounding box center [293, 129] width 85 height 10
type input "225"
click at [221, 150] on button "Calendar Choose desired date Expand" at bounding box center [197, 151] width 85 height 10
click at [317, 178] on div "Next" at bounding box center [318, 180] width 8 height 8
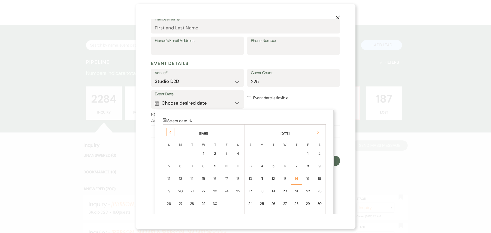
scroll to position [174, 0]
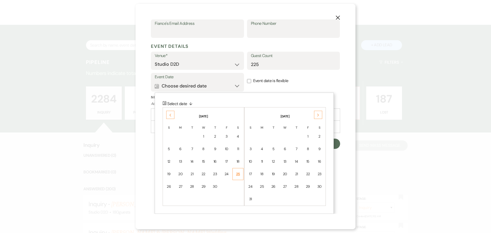
click at [238, 173] on div "25" at bounding box center [238, 173] width 4 height 5
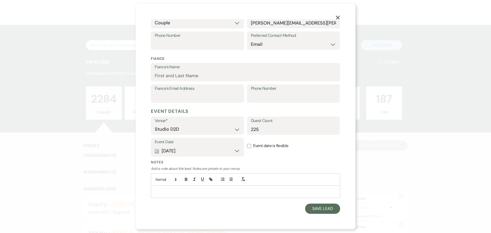
scroll to position [109, 0]
click at [247, 147] on input "Event date is flexible" at bounding box center [249, 146] width 4 height 4
checkbox input "true"
click at [182, 78] on input "Fiance's Name" at bounding box center [245, 76] width 181 height 10
paste input "[PERSON_NAME]"
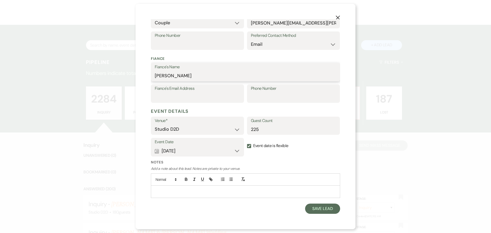
type input "[PERSON_NAME]"
click at [225, 95] on input "Fiance's Email Address" at bounding box center [197, 97] width 85 height 10
paste input "[EMAIL_ADDRESS][DOMAIN_NAME]"
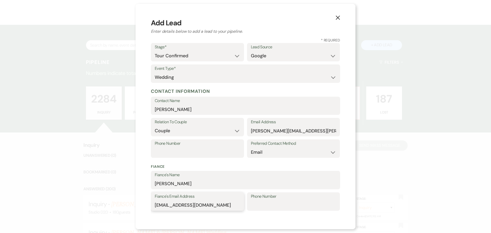
scroll to position [0, 0]
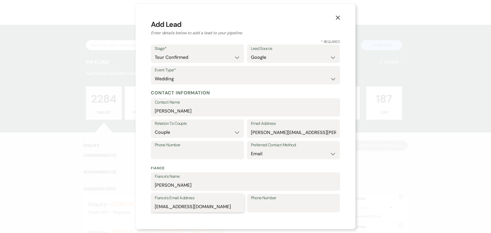
type input "[EMAIL_ADDRESS][DOMAIN_NAME]"
click at [194, 154] on input "Phone Number" at bounding box center [197, 154] width 85 height 10
paste input "[PHONE_NUMBER]"
type input "[PHONE_NUMBER]"
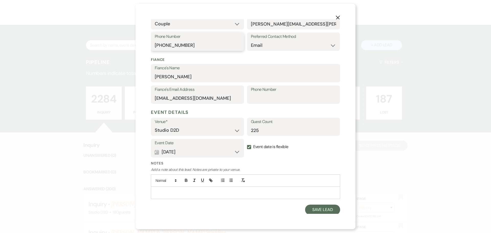
scroll to position [109, 0]
type input "[PHONE_NUMBER]"
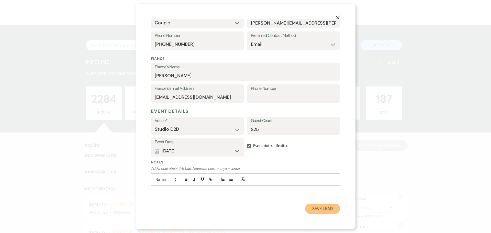
click at [322, 207] on button "Save Lead" at bounding box center [322, 208] width 35 height 10
select select
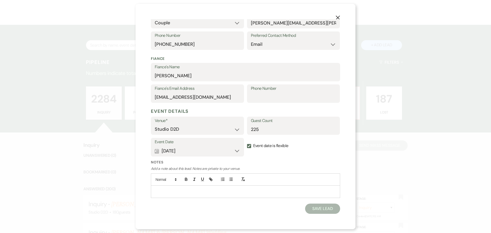
select select
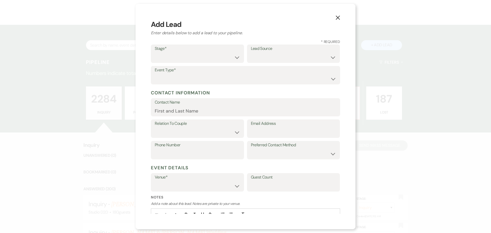
click at [337, 17] on use "button" at bounding box center [337, 18] width 4 height 4
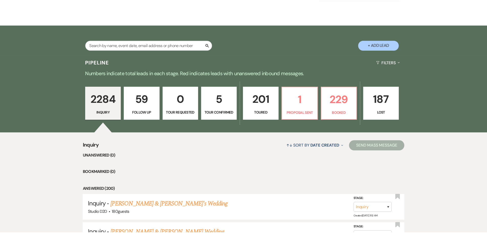
scroll to position [77, 0]
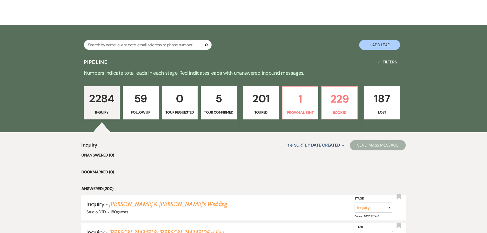
click at [219, 98] on p "5" at bounding box center [218, 98] width 29 height 17
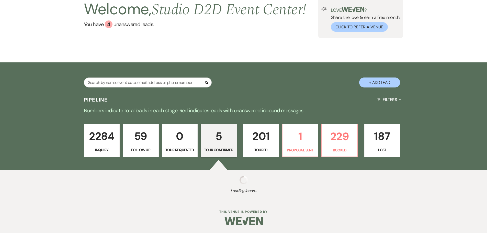
select select "4"
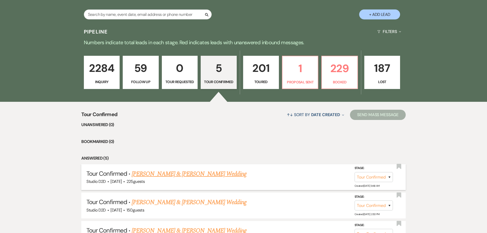
scroll to position [128, 0]
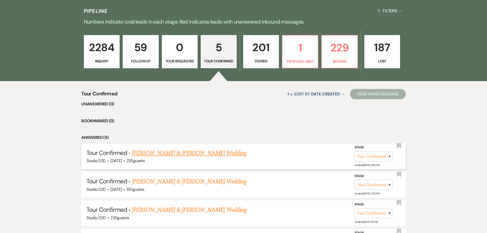
click at [205, 154] on link "[PERSON_NAME] & [PERSON_NAME] Wedding" at bounding box center [189, 152] width 114 height 9
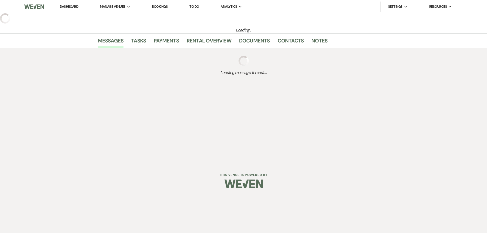
select select "4"
select select "6"
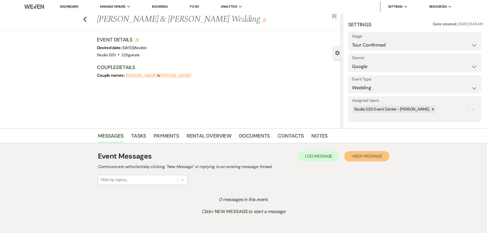
click at [376, 154] on span "New Message" at bounding box center [367, 155] width 28 height 5
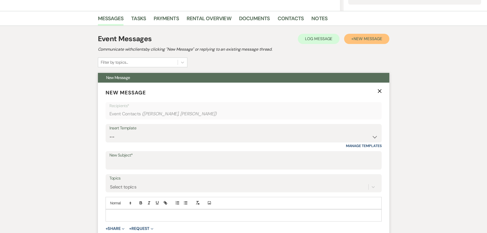
scroll to position [128, 0]
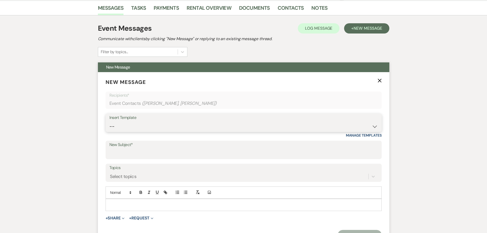
click at [145, 126] on select "-- New Inquiry - message 2 Event Pricing - Non Wedding Weven Planning Portal In…" at bounding box center [243, 126] width 268 height 10
select select "5702"
click at [109, 121] on select "-- New Inquiry - message 2 Event Pricing - Non Wedding Weven Planning Portal In…" at bounding box center [243, 126] width 268 height 10
type input "Your Upcoming Tour at Studio D2D"
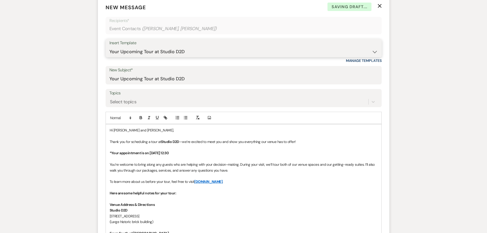
scroll to position [204, 0]
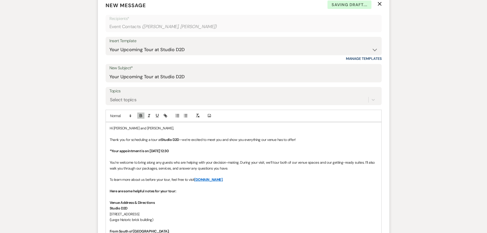
click at [150, 151] on p "*Your appointment is on [DATE] 12:30" at bounding box center [244, 151] width 268 height 6
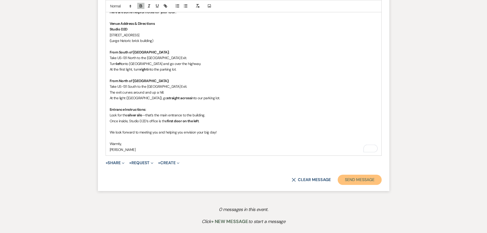
click at [366, 178] on button "Send Message" at bounding box center [360, 180] width 44 height 10
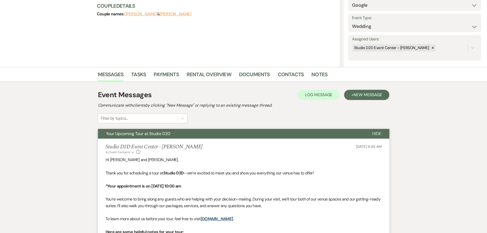
scroll to position [0, 0]
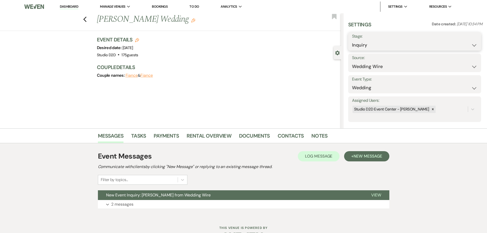
click at [390, 45] on select "Inquiry Follow Up Tour Requested Tour Confirmed Toured Proposal Sent Booked Lost" at bounding box center [414, 45] width 125 height 10
select select "9"
click at [352, 40] on select "Inquiry Follow Up Tour Requested Tour Confirmed Toured Proposal Sent Booked Lost" at bounding box center [414, 45] width 125 height 10
click at [458, 43] on button "Save" at bounding box center [466, 41] width 29 height 10
click at [67, 7] on link "Dashboard" at bounding box center [69, 6] width 18 height 5
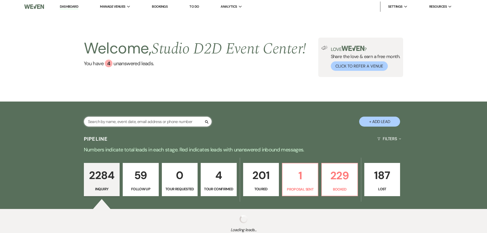
click at [135, 122] on input "text" at bounding box center [148, 122] width 128 height 10
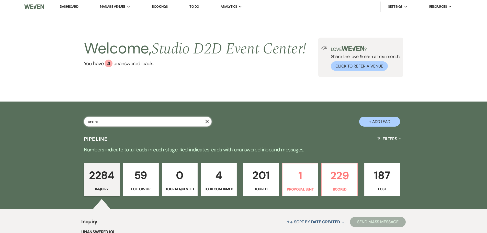
type input "[PERSON_NAME]"
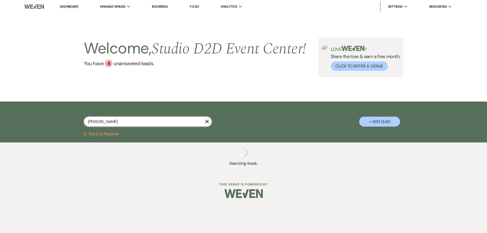
select select "8"
select select "10"
select select "5"
select select "8"
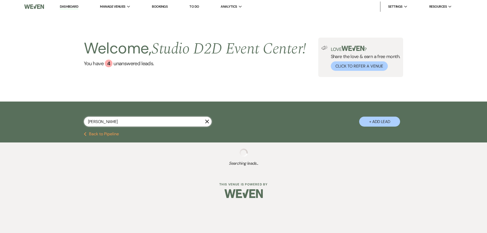
select select "6"
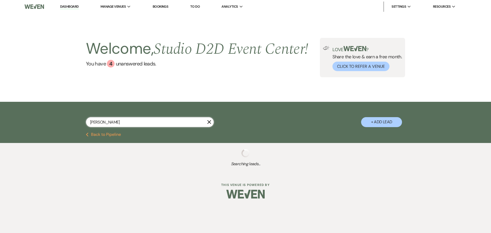
type input "[PERSON_NAME]"
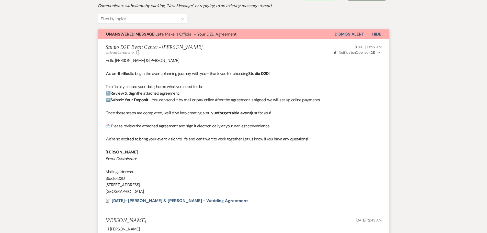
scroll to position [137, 0]
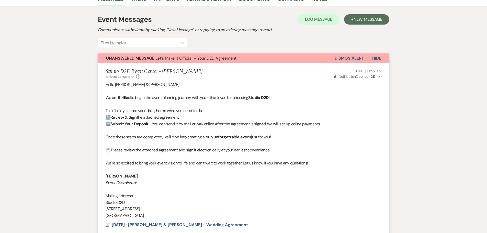
click at [338, 57] on button "Dismiss Alert" at bounding box center [348, 58] width 29 height 10
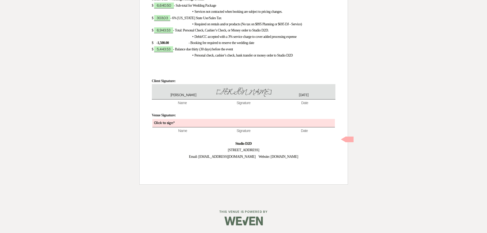
scroll to position [764, 0]
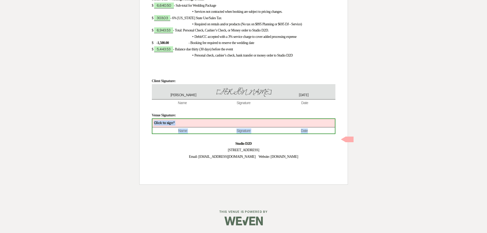
click at [220, 123] on div "Click to sign*" at bounding box center [243, 123] width 182 height 8
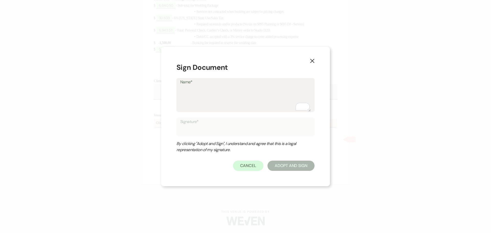
type textarea "K"
type input "K"
type textarea "Kr"
type input "Kr"
type textarea "Kri"
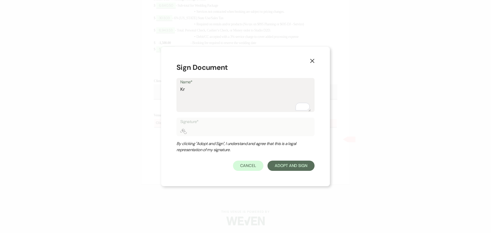
type input "Kri"
type textarea "Kris"
type input "Kris"
type textarea "Krist"
type input "Krist"
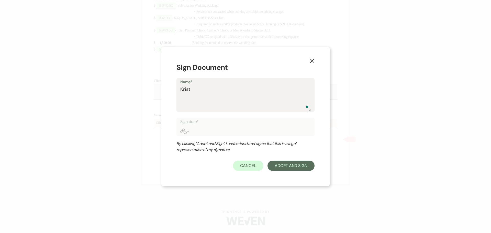
type textarea "Krista"
type input "Krista"
type textarea "[PERSON_NAME]"
type input "[PERSON_NAME]"
type textarea "[PERSON_NAME]"
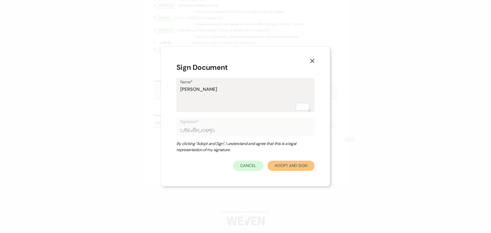
click at [282, 163] on button "Adopt And Sign" at bounding box center [290, 165] width 47 height 10
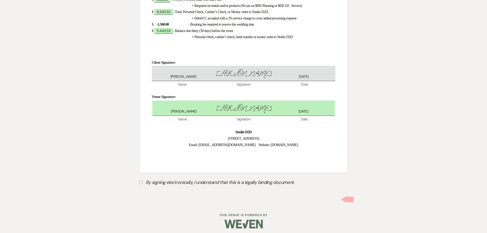
scroll to position [786, 0]
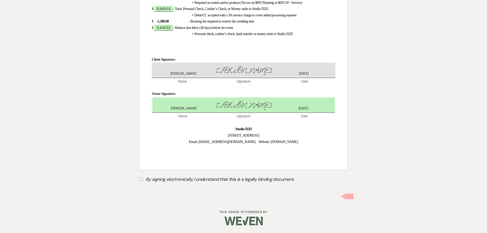
click at [140, 179] on input "By signing electronically, I understand that this is a legally binding document." at bounding box center [140, 178] width 3 height 3
checkbox input "true"
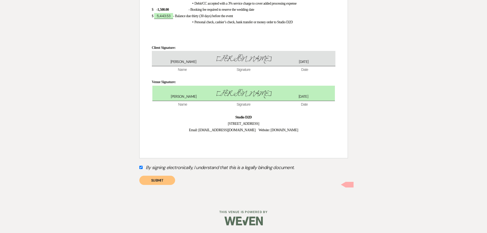
click at [162, 185] on button "Submit" at bounding box center [157, 180] width 36 height 9
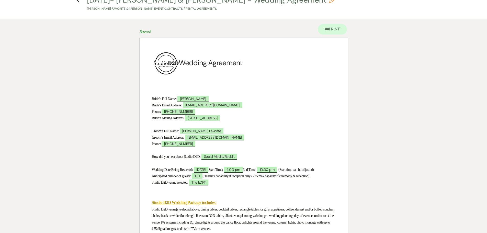
scroll to position [0, 0]
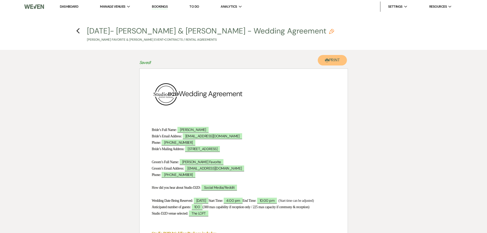
click at [328, 64] on button "Printer Print" at bounding box center [332, 60] width 29 height 10
click at [78, 31] on icon "Previous" at bounding box center [78, 31] width 4 height 6
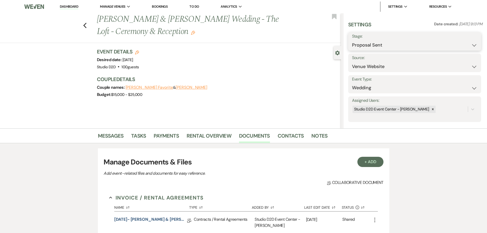
click at [368, 46] on select "Inquiry Follow Up Tour Requested Tour Confirmed Toured Proposal Sent Booked Lost" at bounding box center [414, 45] width 125 height 10
select select "7"
click at [352, 40] on select "Inquiry Follow Up Tour Requested Tour Confirmed Toured Proposal Sent Booked Lost" at bounding box center [414, 45] width 125 height 10
click at [461, 41] on button "Save" at bounding box center [466, 41] width 29 height 10
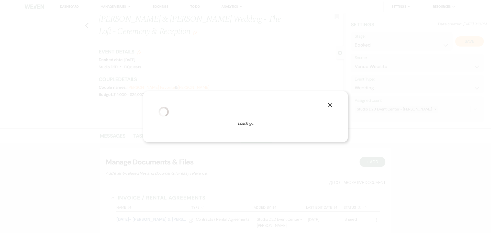
select select "1"
select select "675"
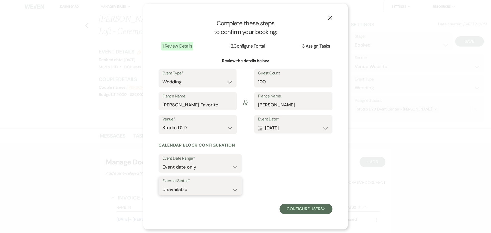
click at [234, 187] on select "Available Unavailable" at bounding box center [200, 189] width 76 height 10
select select "true"
click at [162, 184] on select "Available Unavailable" at bounding box center [200, 189] width 76 height 10
click at [305, 207] on button "Configure users Next" at bounding box center [305, 209] width 53 height 10
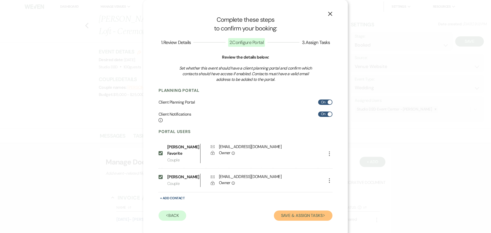
click at [296, 210] on button "Save & Assign Tasks Next" at bounding box center [303, 215] width 59 height 10
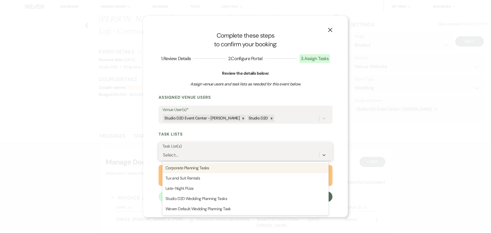
click at [193, 156] on div "Select..." at bounding box center [240, 154] width 157 height 9
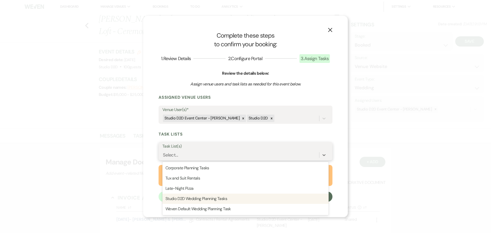
click at [201, 195] on div "Studio D2D Wedding Planning Tasks" at bounding box center [245, 198] width 166 height 10
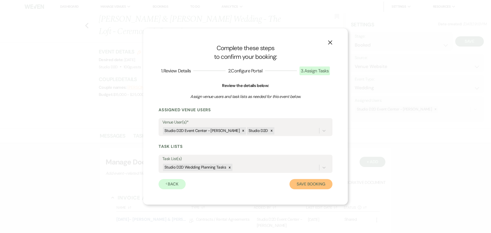
click at [304, 185] on button "Save Booking" at bounding box center [310, 184] width 43 height 10
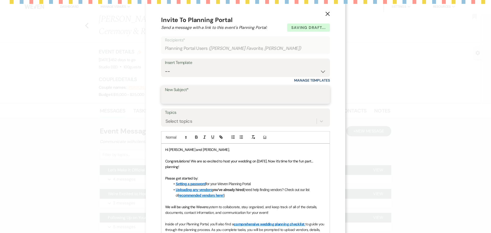
click at [213, 99] on form "Saving draft... Recipients* Planning Portal Users ( Dylan Favorite, Rhian Thoma…" at bounding box center [245, 188] width 169 height 305
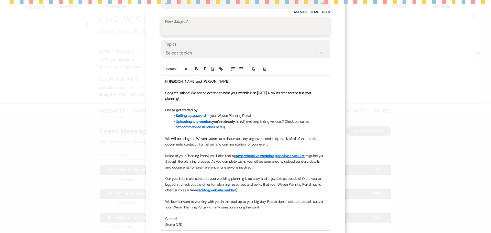
scroll to position [73, 0]
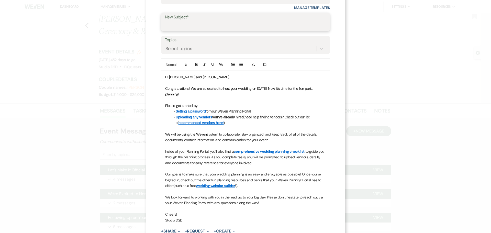
type input "Weven Planning Portal Introduction"
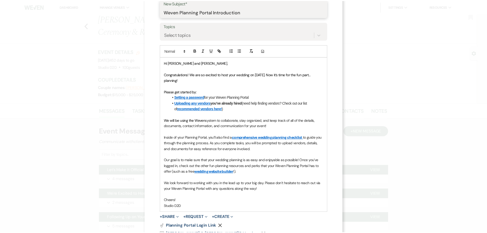
scroll to position [124, 0]
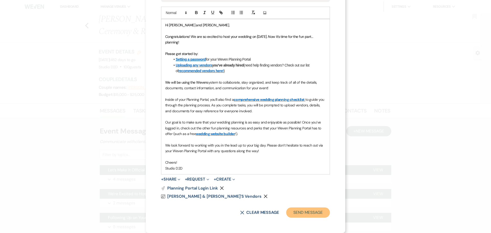
click at [293, 213] on button "Send Message" at bounding box center [308, 212] width 44 height 10
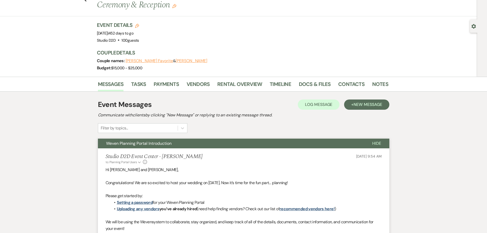
scroll to position [26, 0]
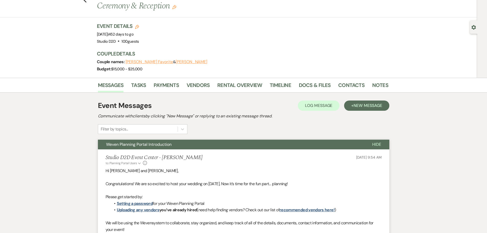
click at [229, 140] on button "Weven Planning Portal Introduction" at bounding box center [231, 145] width 266 height 10
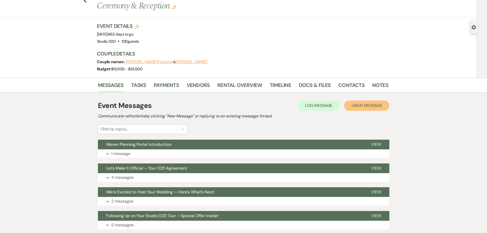
click at [355, 103] on span "New Message" at bounding box center [367, 105] width 28 height 5
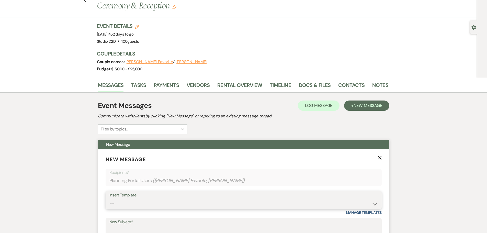
click at [133, 199] on select "-- New Inquiry - message 2 Event Pricing - Non Wedding Weven Planning Portal In…" at bounding box center [243, 204] width 268 height 10
select select "2042"
click at [109, 199] on select "-- New Inquiry - message 2 Event Pricing - Non Wedding Weven Planning Portal In…" at bounding box center [243, 204] width 268 height 10
type input "Next Steps: Secure Your Wedding Date with the Deposit"
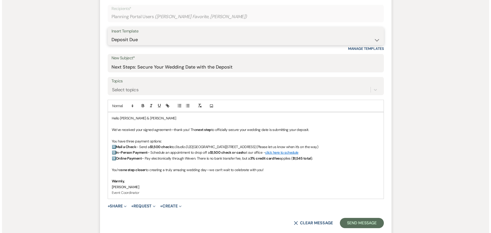
scroll to position [204, 0]
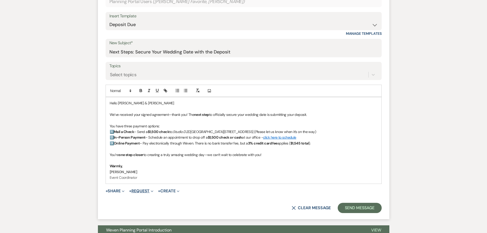
click at [143, 189] on button "+ Request Expand" at bounding box center [141, 191] width 24 height 4
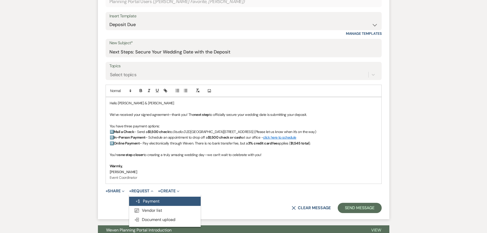
click at [146, 196] on button "Generate Payment Payment" at bounding box center [165, 200] width 72 height 9
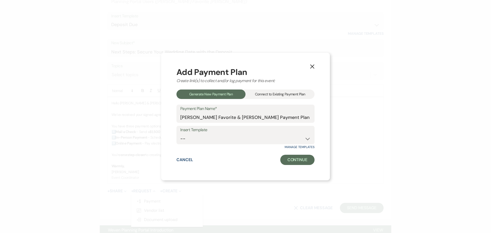
click at [263, 95] on div "Connect to Existing Payment Plan" at bounding box center [279, 93] width 69 height 9
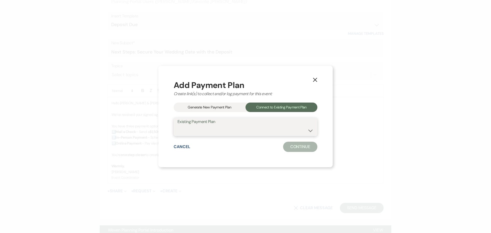
click at [262, 126] on select "Dylan Favorite & Rhian Thomas's Payment Plan #1" at bounding box center [245, 130] width 136 height 10
select select "24750"
click at [180, 125] on select "Dylan Favorite & Rhian Thomas's Payment Plan #1" at bounding box center [245, 130] width 136 height 10
click at [287, 146] on button "Continue" at bounding box center [300, 147] width 34 height 10
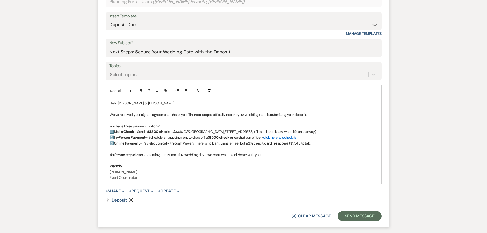
click at [115, 189] on button "+ Share Expand" at bounding box center [115, 191] width 19 height 4
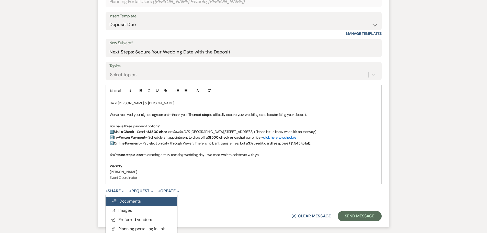
click at [138, 198] on span "Doc Upload Documents" at bounding box center [126, 200] width 29 height 5
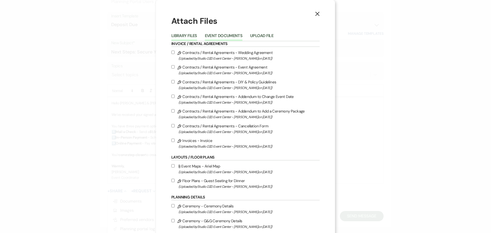
click at [223, 36] on button "Event Documents" at bounding box center [224, 37] width 38 height 7
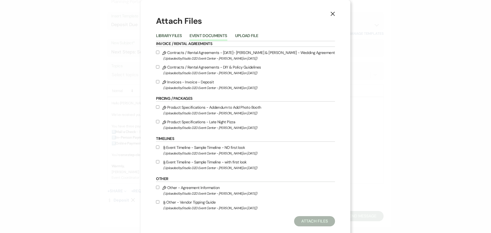
click at [223, 52] on label "Pencil Contracts / Rental Agreements - 11-14-26- Rhian & Dylan - Wedding Agreem…" at bounding box center [245, 55] width 179 height 12
click at [159, 52] on input "Pencil Contracts / Rental Agreements - 11-14-26- Rhian & Dylan - Wedding Agreem…" at bounding box center [157, 52] width 3 height 3
checkbox input "true"
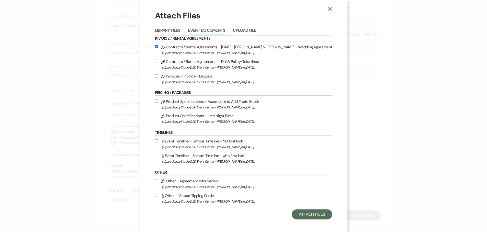
scroll to position [9, 0]
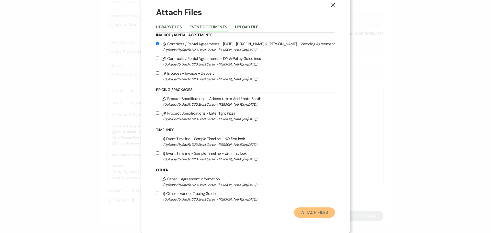
click at [297, 211] on button "Attach Files" at bounding box center [314, 212] width 41 height 10
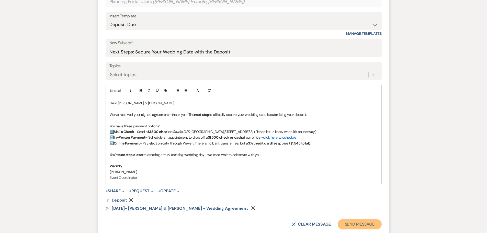
click at [355, 219] on button "Send Message" at bounding box center [360, 224] width 44 height 10
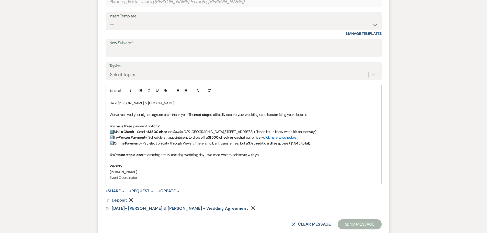
scroll to position [14, 0]
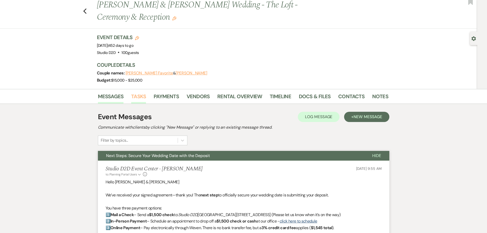
click at [145, 92] on link "Tasks" at bounding box center [138, 97] width 15 height 11
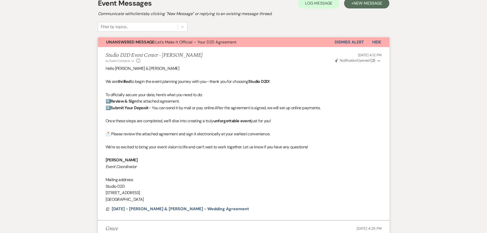
scroll to position [45, 0]
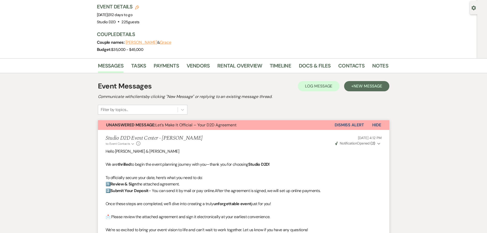
click at [343, 120] on button "Dismiss Alert" at bounding box center [348, 125] width 29 height 10
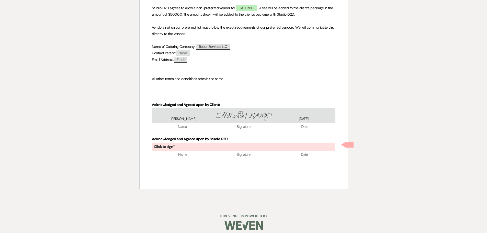
scroll to position [145, 0]
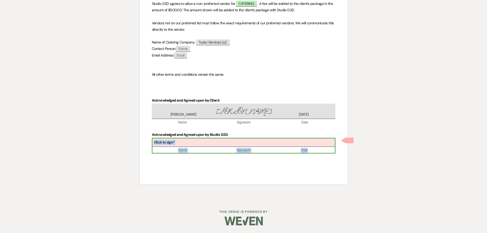
click at [198, 143] on div "Click to sign*" at bounding box center [243, 142] width 182 height 8
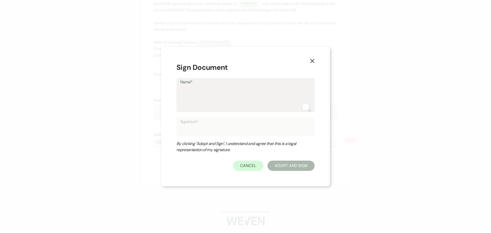
type textarea "K"
type input "K"
type textarea "Kr"
type input "Kr"
type textarea "Kri"
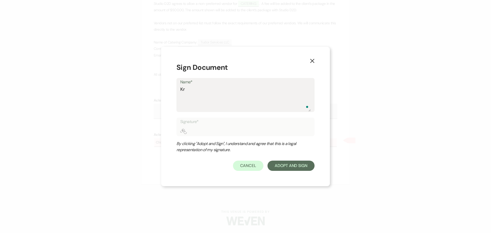
type input "Kri"
type textarea "[PERSON_NAME]"
type input "[PERSON_NAME]"
type textarea "Krist"
type input "Krist"
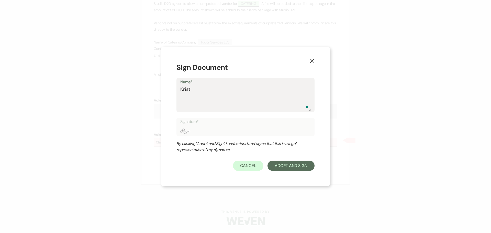
type textarea "[PERSON_NAME]"
type input "[PERSON_NAME]"
type textarea "[PERSON_NAME]"
type input "[PERSON_NAME]"
type textarea "[PERSON_NAME]"
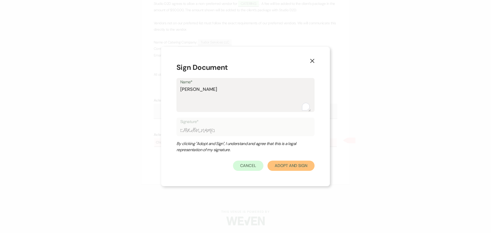
click at [291, 166] on button "Adopt And Sign" at bounding box center [290, 165] width 47 height 10
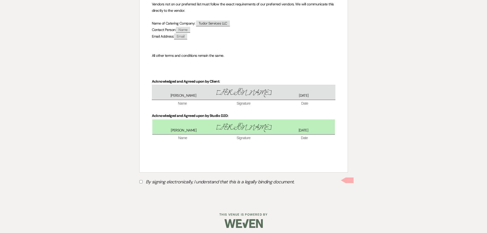
scroll to position [167, 0]
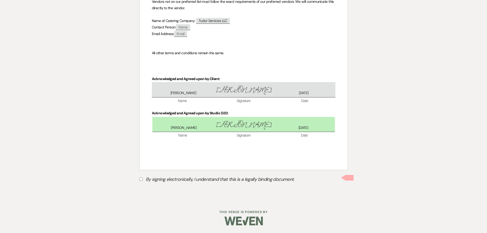
click at [141, 178] on input "By signing electronically, I understand that this is a legally binding document." at bounding box center [140, 178] width 3 height 3
checkbox input "true"
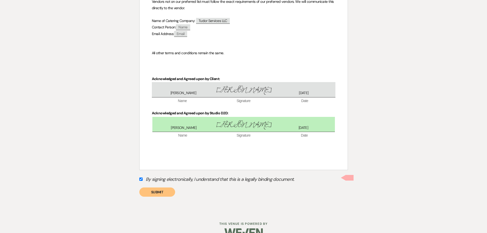
click at [163, 193] on button "Submit" at bounding box center [157, 191] width 36 height 9
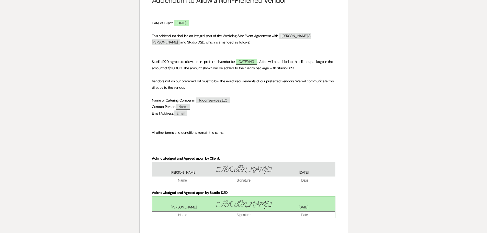
scroll to position [0, 0]
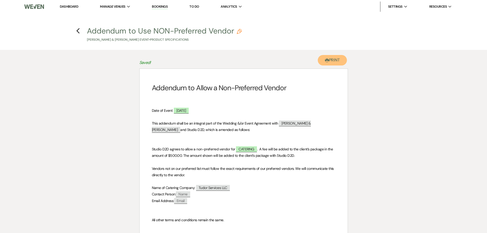
click at [335, 60] on button "Printer Print" at bounding box center [332, 60] width 29 height 10
click at [78, 32] on use "button" at bounding box center [77, 31] width 3 height 6
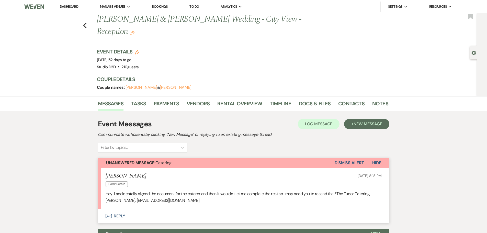
click at [118, 209] on button "Envelope Reply" at bounding box center [243, 216] width 291 height 14
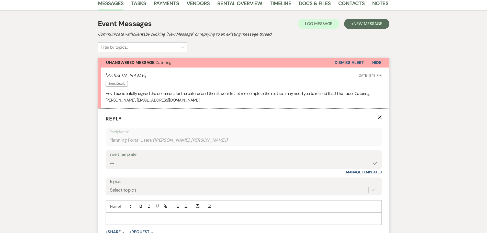
scroll to position [133, 0]
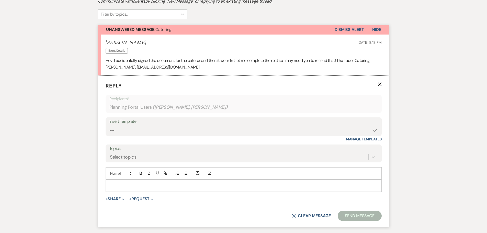
click at [138, 183] on p at bounding box center [244, 186] width 268 height 6
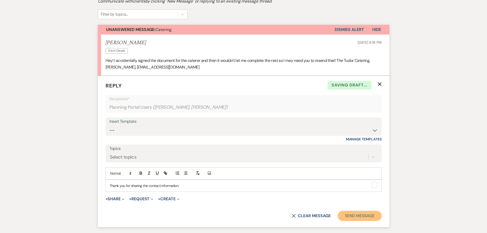
click at [350, 211] on button "Send Message" at bounding box center [360, 216] width 44 height 10
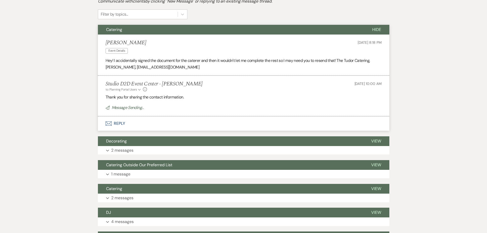
drag, startPoint x: 192, startPoint y: 54, endPoint x: 123, endPoint y: 56, distance: 69.0
click at [123, 57] on p "Hey! I accidentally signed the document for the caterer and then it wouldn't le…" at bounding box center [244, 63] width 276 height 13
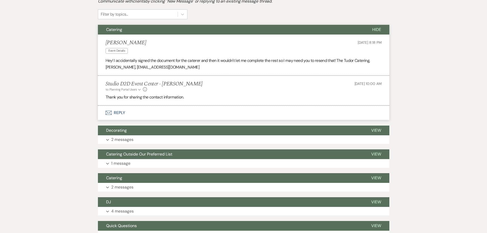
copy p "[EMAIL_ADDRESS][DOMAIN_NAME]"
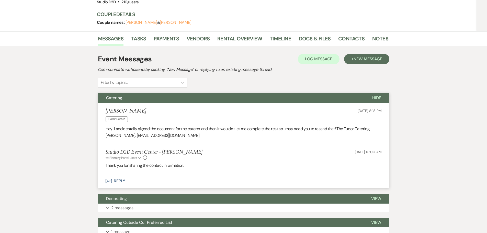
scroll to position [0, 0]
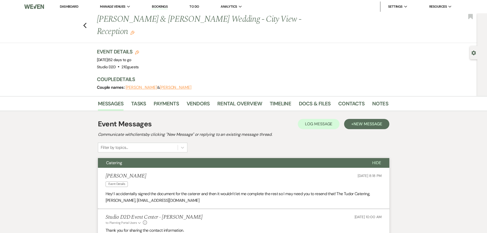
click at [161, 6] on link "Bookings" at bounding box center [160, 6] width 16 height 5
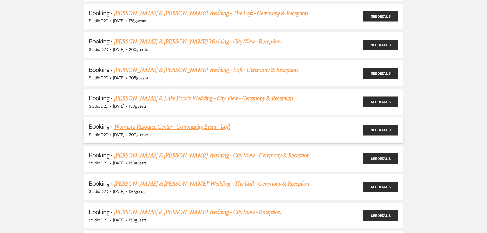
scroll to position [256, 0]
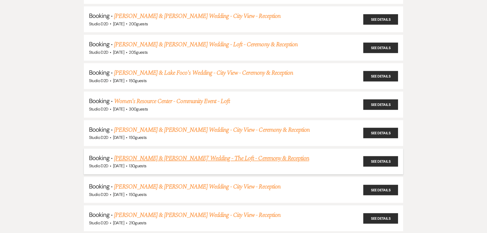
click at [169, 157] on link "[PERSON_NAME] & [PERSON_NAME]' Wedding - The Loft - Ceremony & Reception" at bounding box center [211, 158] width 195 height 9
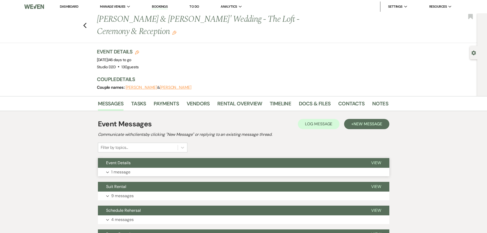
click at [123, 171] on p "1 message" at bounding box center [120, 172] width 19 height 7
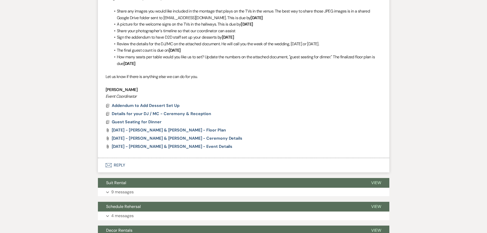
click at [122, 166] on button "Envelope Reply" at bounding box center [243, 165] width 291 height 14
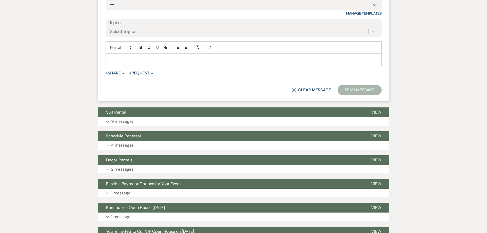
scroll to position [439, 0]
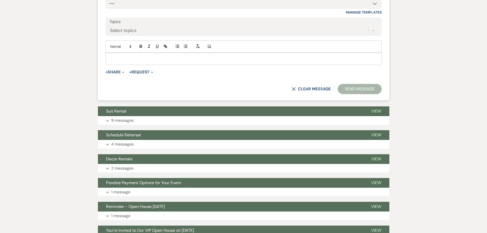
click at [158, 60] on p at bounding box center [244, 59] width 268 height 6
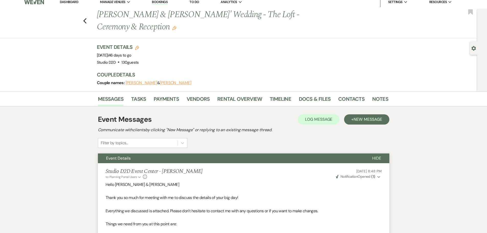
scroll to position [0, 0]
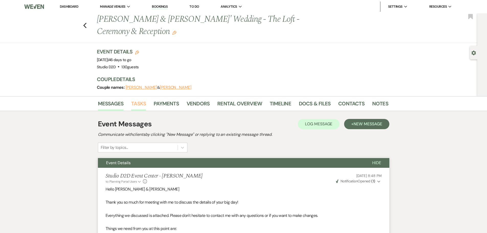
click at [142, 102] on link "Tasks" at bounding box center [138, 104] width 15 height 11
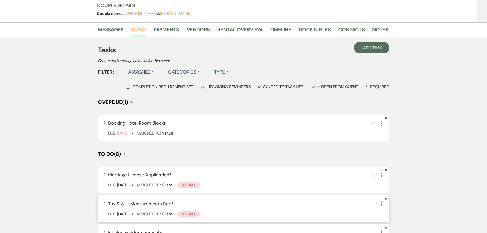
scroll to position [26, 0]
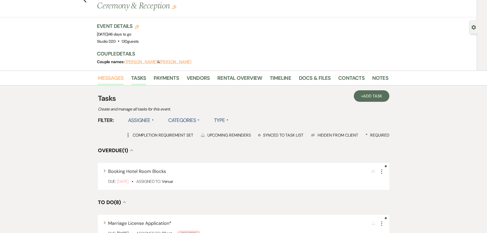
click at [118, 79] on link "Messages" at bounding box center [111, 79] width 26 height 11
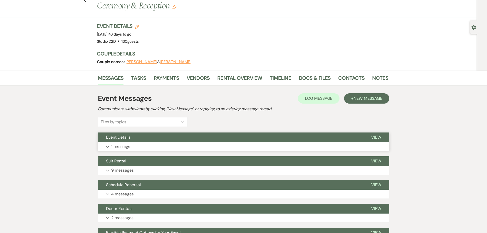
click at [125, 144] on p "1 message" at bounding box center [120, 146] width 19 height 7
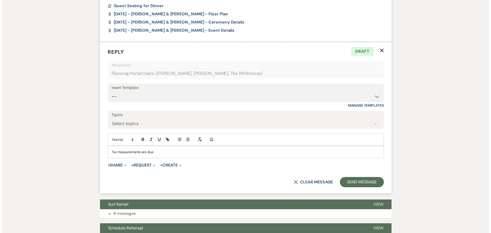
scroll to position [347, 0]
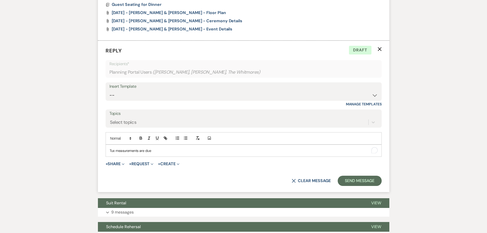
click at [159, 151] on p "Tux measurements are due" at bounding box center [244, 151] width 268 height 6
drag, startPoint x: 177, startPoint y: 153, endPoint x: 158, endPoint y: 152, distance: 18.7
click at [157, 152] on p "Tux measurements are due by September" at bounding box center [244, 151] width 268 height 6
click at [116, 164] on button "+ Share Expand" at bounding box center [115, 164] width 19 height 4
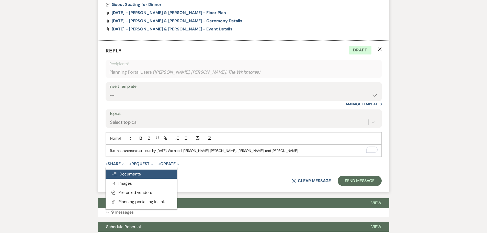
click at [123, 173] on span "Doc Upload Documents" at bounding box center [126, 173] width 29 height 5
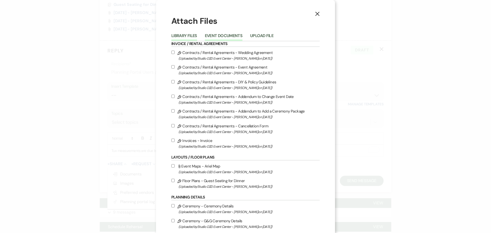
click at [220, 35] on button "Event Documents" at bounding box center [224, 37] width 38 height 7
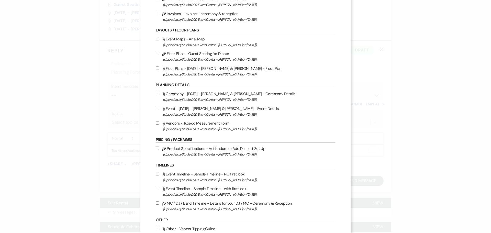
scroll to position [77, 0]
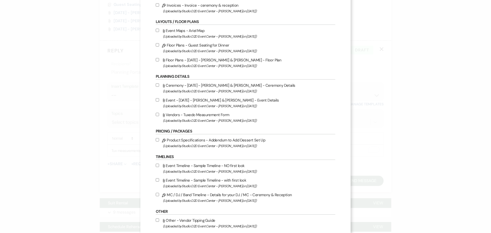
click at [219, 114] on label "Attach File Vendors - Tuxedo Measurement Form (Uploaded by Studio D2D Event Cen…" at bounding box center [245, 117] width 179 height 12
click at [159, 114] on input "Attach File Vendors - Tuxedo Measurement Form (Uploaded by Studio D2D Event Cen…" at bounding box center [157, 114] width 3 height 3
checkbox input "true"
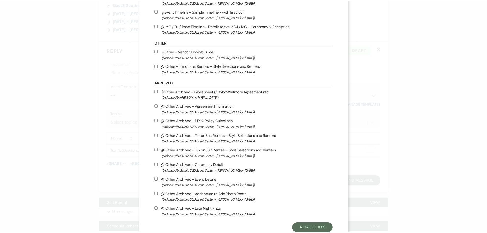
scroll to position [261, 0]
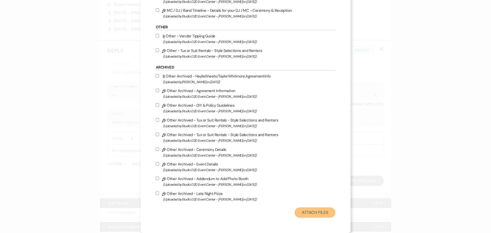
click at [304, 211] on button "Attach Files" at bounding box center [314, 212] width 41 height 10
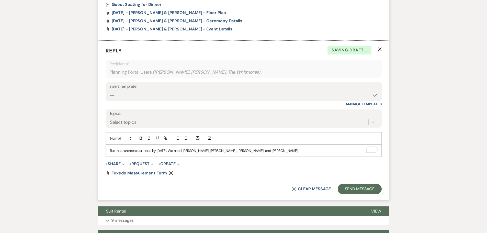
click at [245, 151] on p "Tux measurements are due by [DATE]. We need [PERSON_NAME], [PERSON_NAME], [PERS…" at bounding box center [244, 151] width 268 height 6
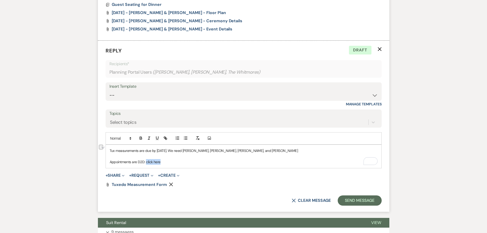
drag, startPoint x: 161, startPoint y: 161, endPoint x: 146, endPoint y: 165, distance: 15.9
click at [146, 165] on div "Tux measurements are due by [DATE]. We need [PERSON_NAME], [PERSON_NAME], and […" at bounding box center [243, 156] width 275 height 23
click at [166, 139] on icon "button" at bounding box center [166, 139] width 2 height 2
paste input "[URL][DOMAIN_NAME]"
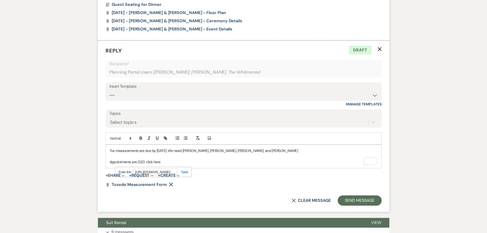
type input "[URL][DOMAIN_NAME]"
click at [185, 172] on link at bounding box center [182, 172] width 11 height 4
click at [134, 163] on p "Appointments are D2D: click here" at bounding box center [244, 162] width 268 height 6
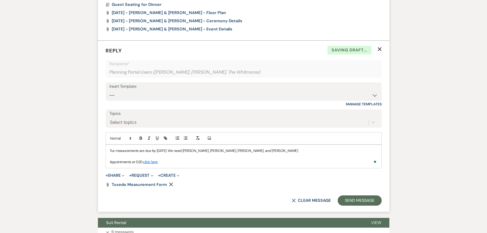
drag, startPoint x: 162, startPoint y: 162, endPoint x: 166, endPoint y: 161, distance: 3.9
click at [162, 162] on p "Appointments at D2D: click here" at bounding box center [244, 162] width 268 height 6
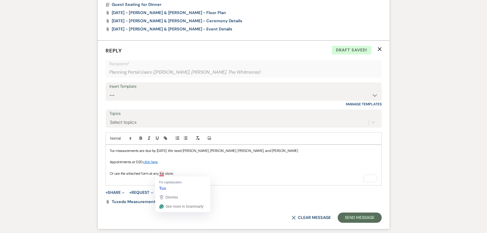
click at [162, 174] on p "Or use the attached form at any tux store." at bounding box center [244, 173] width 268 height 6
click at [163, 174] on p "Or use the attached form at any tux store." at bounding box center [244, 173] width 268 height 6
click at [162, 173] on p "Or use the attached form at any tux store." at bounding box center [244, 173] width 268 height 6
click at [216, 171] on p "Or use the attached form at any suit or tuxedo store." at bounding box center [244, 173] width 268 height 6
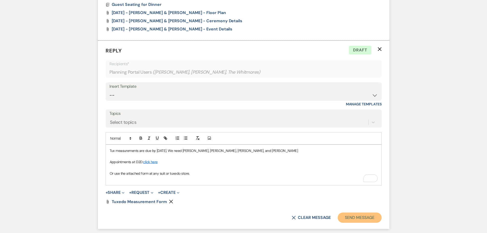
click at [352, 220] on button "Send Message" at bounding box center [360, 217] width 44 height 10
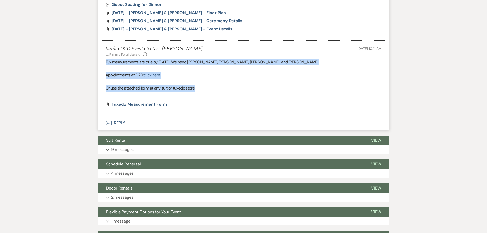
drag, startPoint x: 105, startPoint y: 62, endPoint x: 200, endPoint y: 90, distance: 98.5
click at [200, 90] on div "Tux measurements are due by [DATE]. We need [PERSON_NAME], [PERSON_NAME], and […" at bounding box center [244, 78] width 276 height 39
copy div "Tux measurements are due by [DATE]. We need [PERSON_NAME], [PERSON_NAME], and […"
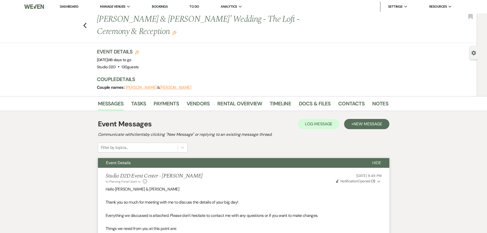
click at [156, 6] on link "Bookings" at bounding box center [160, 6] width 16 height 5
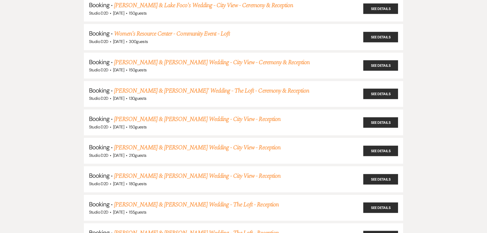
scroll to position [332, 0]
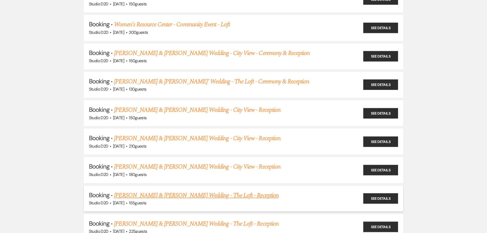
click at [176, 196] on link "[PERSON_NAME] & [PERSON_NAME] Wedding - The Loft - Reception" at bounding box center [196, 195] width 164 height 9
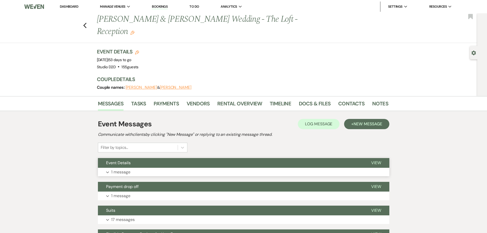
click at [126, 169] on p "1 message" at bounding box center [120, 172] width 19 height 7
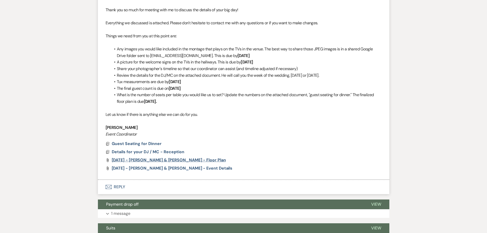
scroll to position [205, 0]
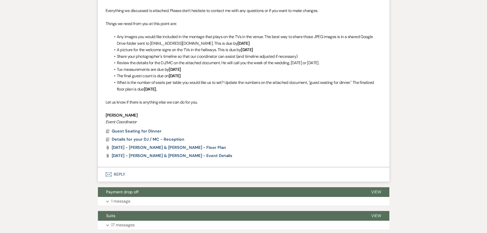
click at [123, 167] on button "Envelope Reply" at bounding box center [243, 174] width 291 height 14
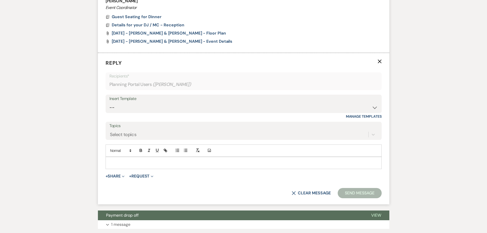
scroll to position [319, 0]
click at [127, 160] on p at bounding box center [244, 163] width 268 height 6
paste div "To enrich screen reader interactions, please activate Accessibility in Grammarl…"
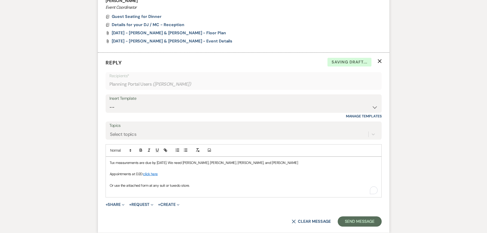
click at [171, 160] on span "Tux measurements are due by [DATE]. We need [PERSON_NAME], [PERSON_NAME], [PERS…" at bounding box center [204, 162] width 188 height 5
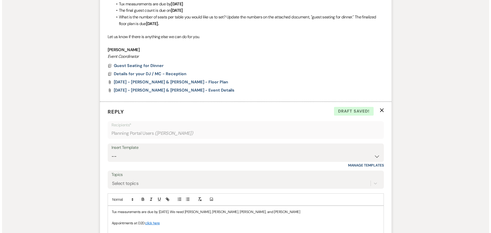
scroll to position [294, 0]
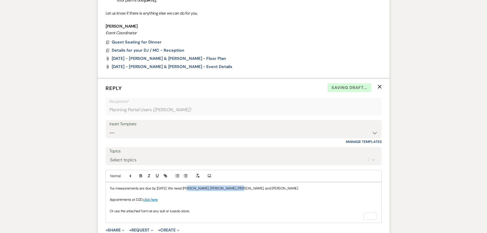
drag, startPoint x: 233, startPoint y: 178, endPoint x: 187, endPoint y: 176, distance: 46.3
click at [187, 185] on p "Tux measurements are due by [DATE]. We need [PERSON_NAME], [PERSON_NAME], [PERS…" at bounding box center [244, 188] width 268 height 6
click at [119, 228] on button "+ Share Expand" at bounding box center [115, 230] width 19 height 4
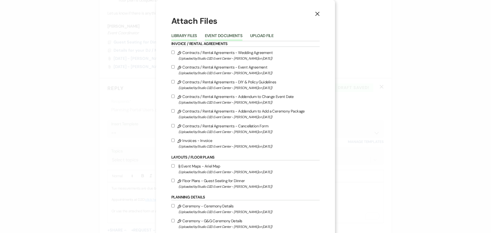
click at [226, 35] on button "Event Documents" at bounding box center [224, 37] width 38 height 7
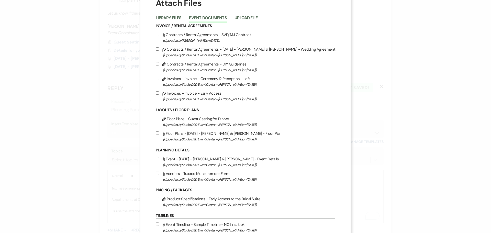
scroll to position [51, 0]
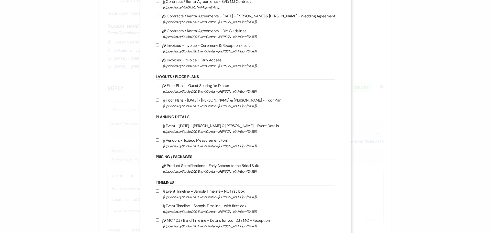
click at [218, 141] on label "Attach File Vendors - Tuxedo Measurement Form (Uploaded by Studio D2D Event Cen…" at bounding box center [245, 143] width 179 height 12
click at [159, 141] on input "Attach File Vendors - Tuxedo Measurement Form (Uploaded by Studio D2D Event Cen…" at bounding box center [157, 139] width 3 height 3
checkbox input "true"
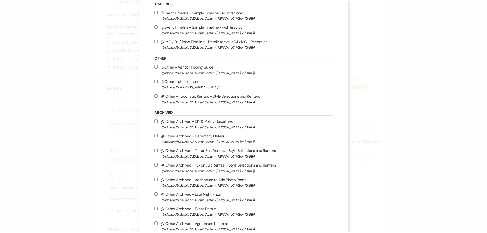
scroll to position [261, 0]
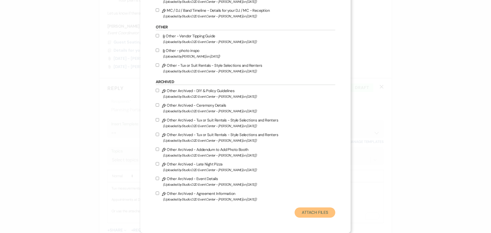
click at [304, 212] on button "Attach Files" at bounding box center [314, 212] width 41 height 10
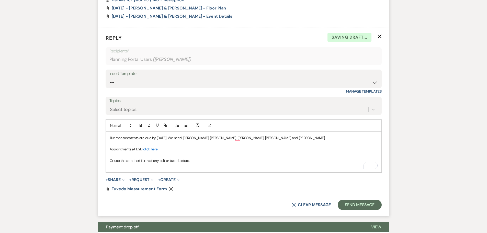
scroll to position [345, 0]
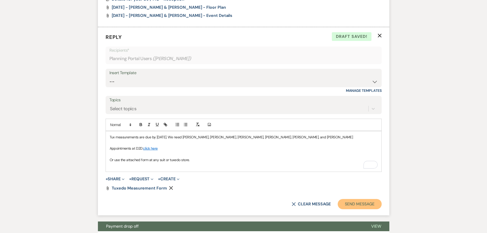
click at [347, 199] on button "Send Message" at bounding box center [360, 204] width 44 height 10
